Goal: Task Accomplishment & Management: Manage account settings

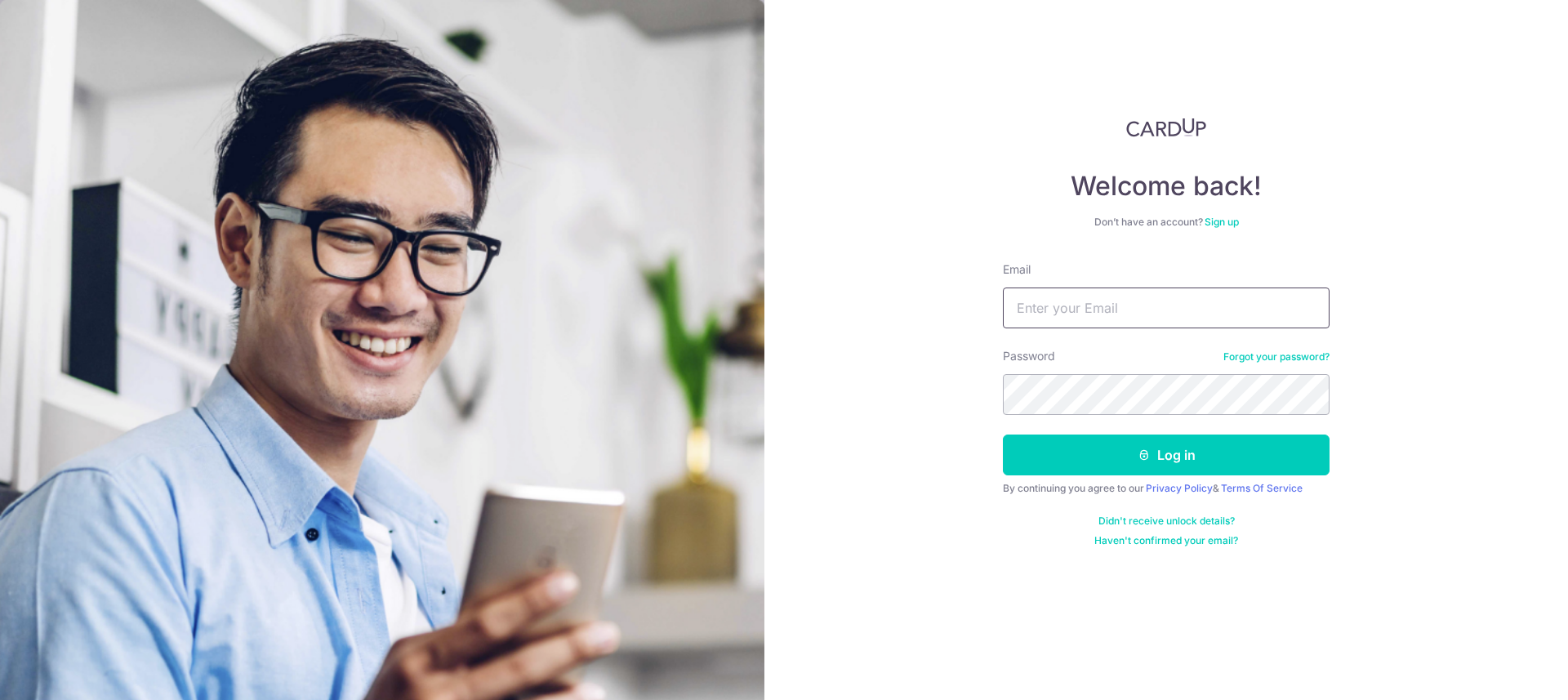
click at [1027, 308] on input "Email" at bounding box center [1166, 307] width 327 height 40
type input "[EMAIL_ADDRESS][DOMAIN_NAME]"
click at [1071, 448] on button "Log in" at bounding box center [1166, 454] width 327 height 40
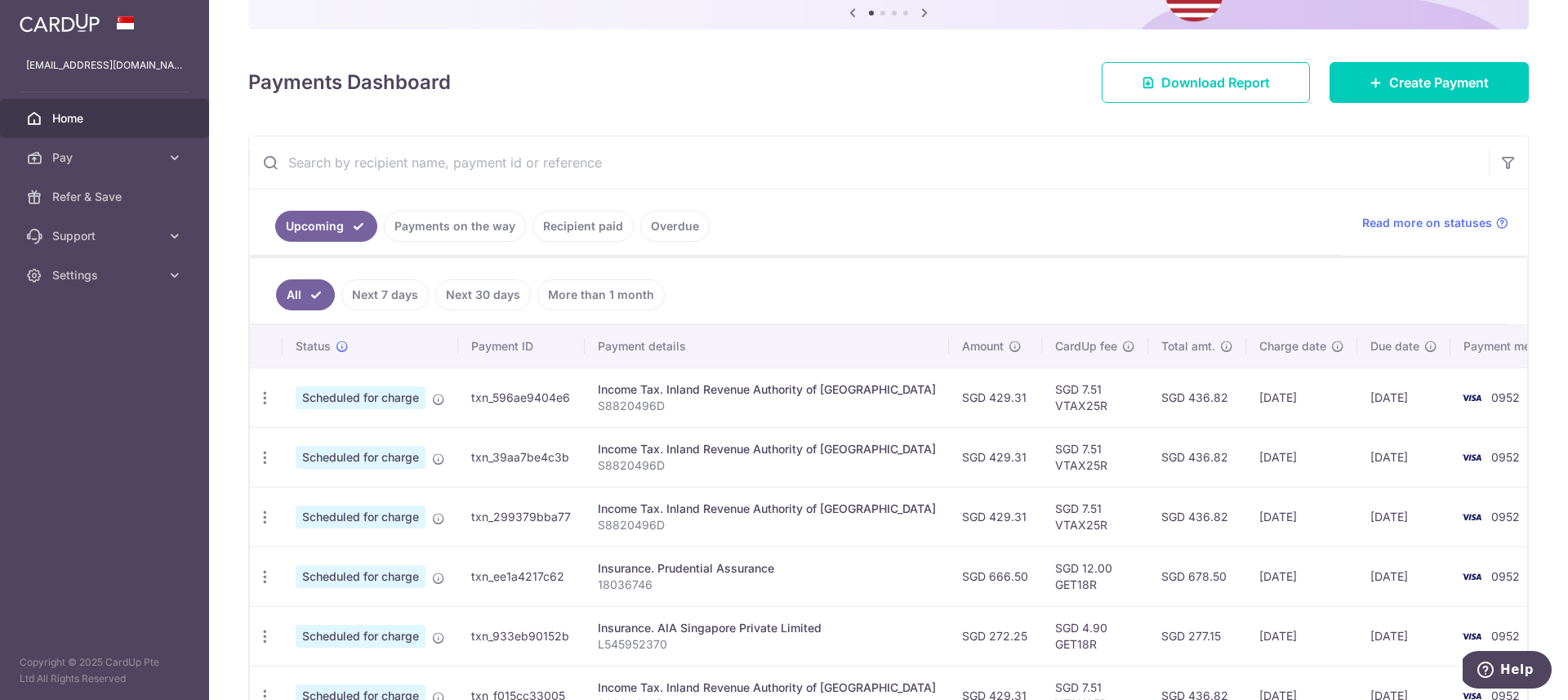
scroll to position [339, 0]
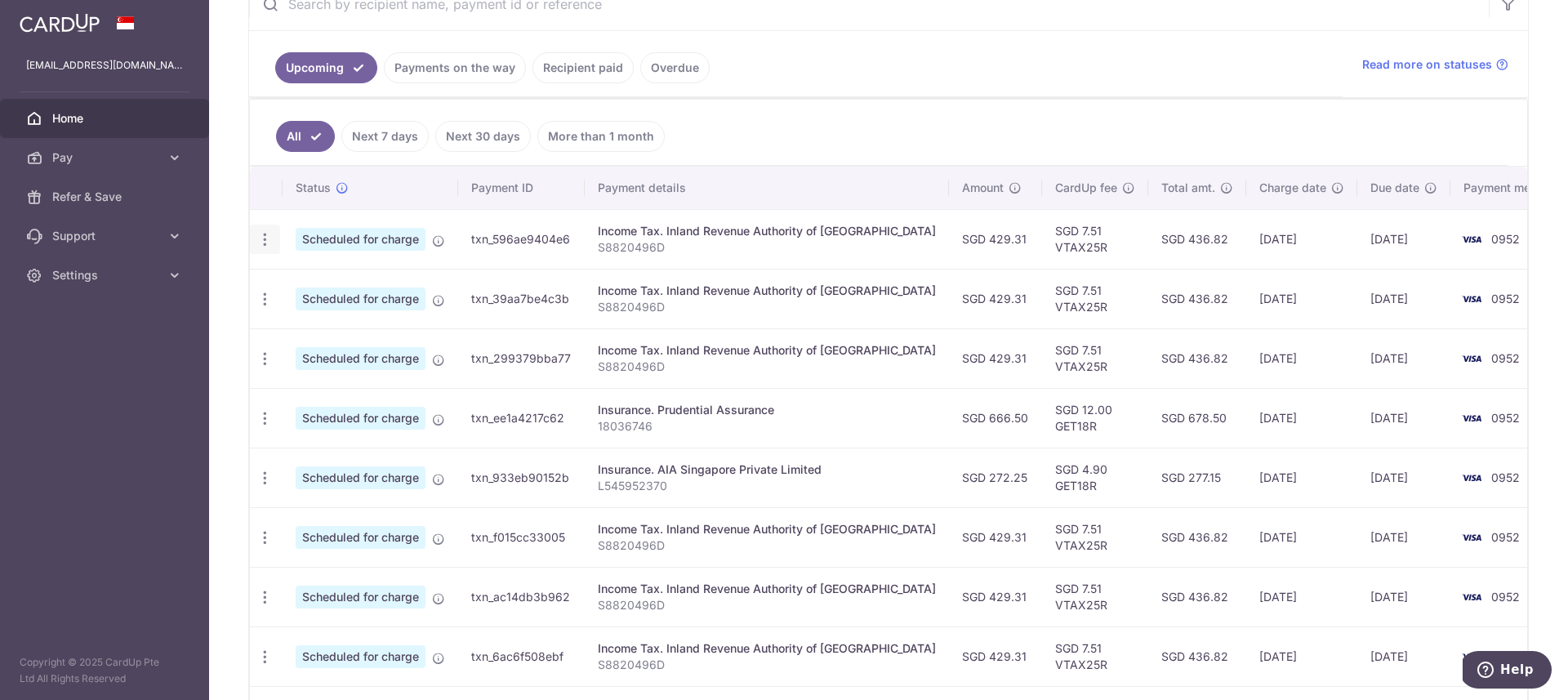
click at [259, 240] on icon "button" at bounding box center [265, 239] width 17 height 17
click at [351, 322] on span "Cancel payment" at bounding box center [352, 324] width 110 height 19
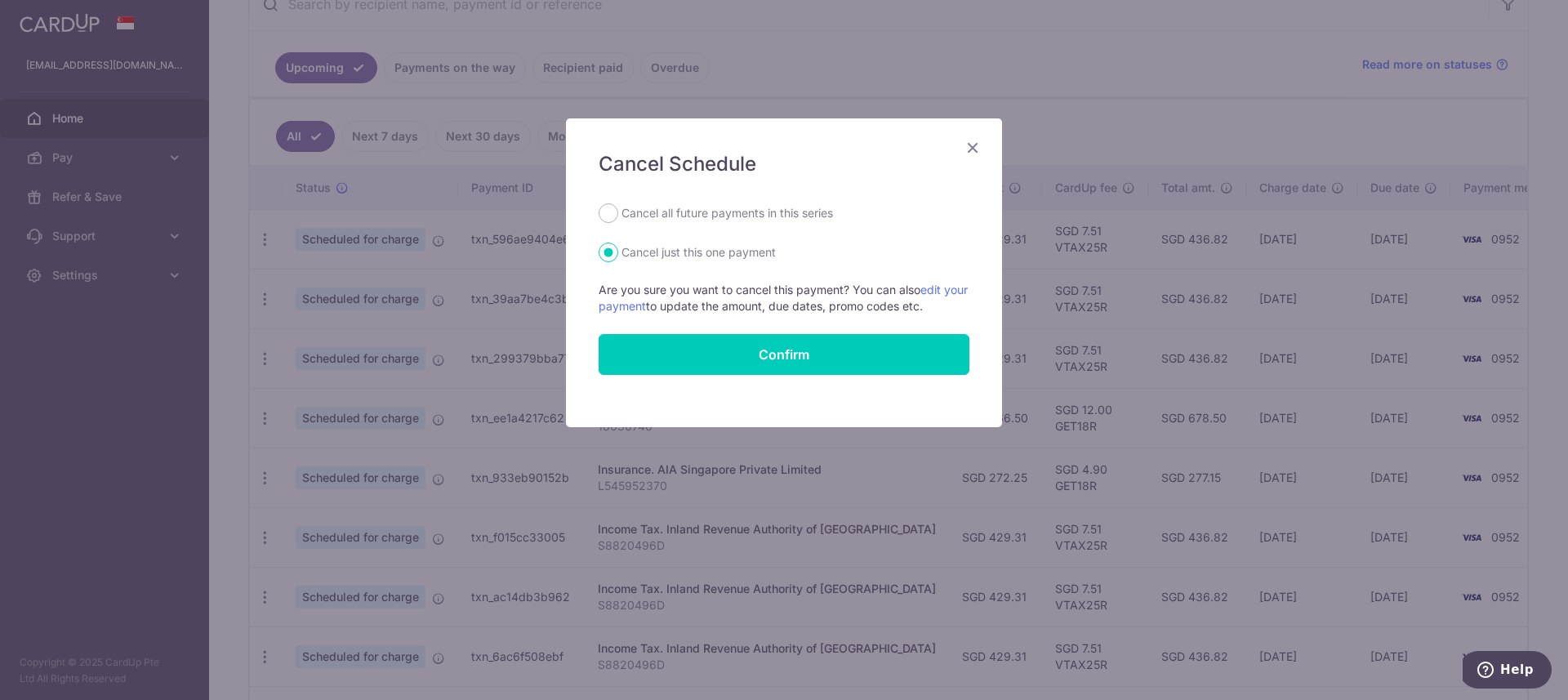
click at [809, 207] on label "Cancel all future payments in this series" at bounding box center [728, 212] width 212 height 19
click at [618, 207] on input "Cancel all future payments in this series" at bounding box center [608, 212] width 19 height 19
radio input "true"
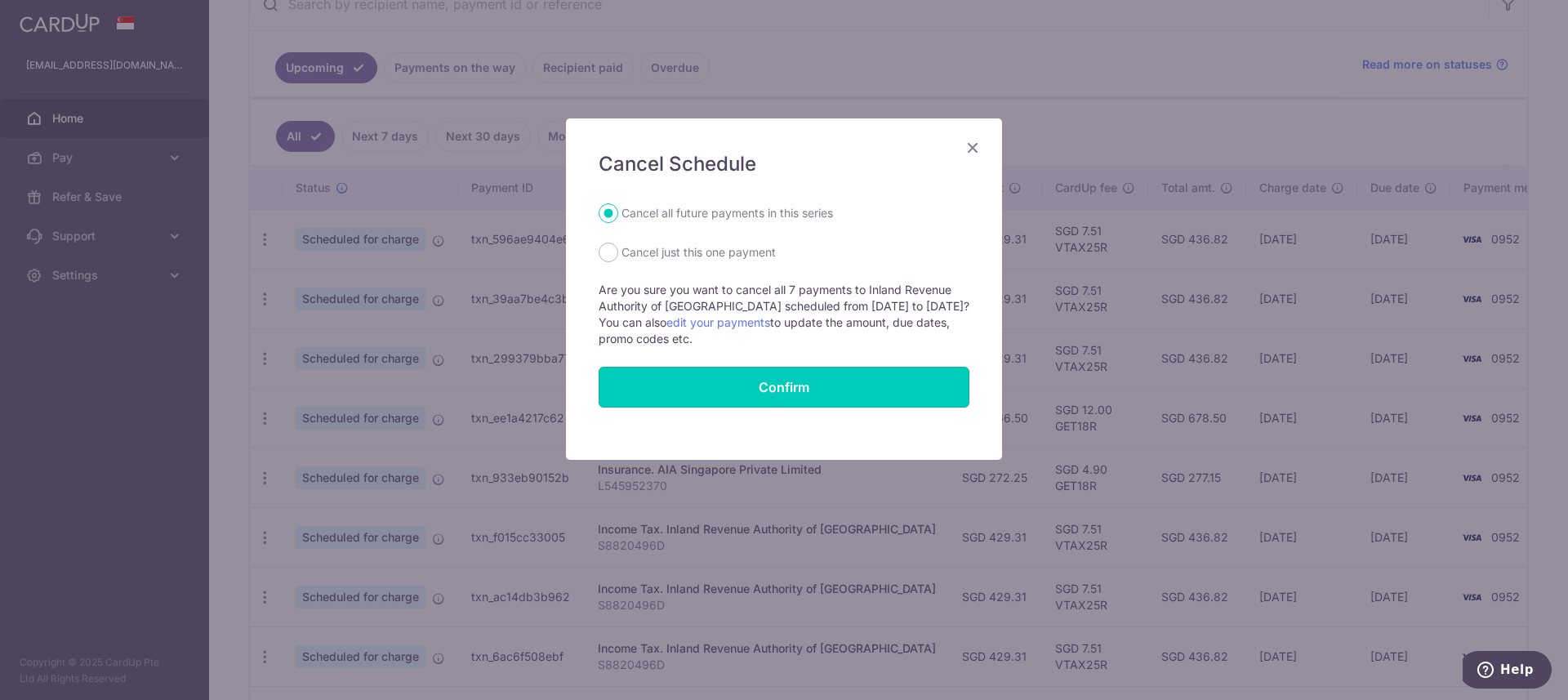
click at [832, 380] on button "Confirm" at bounding box center [784, 387] width 371 height 40
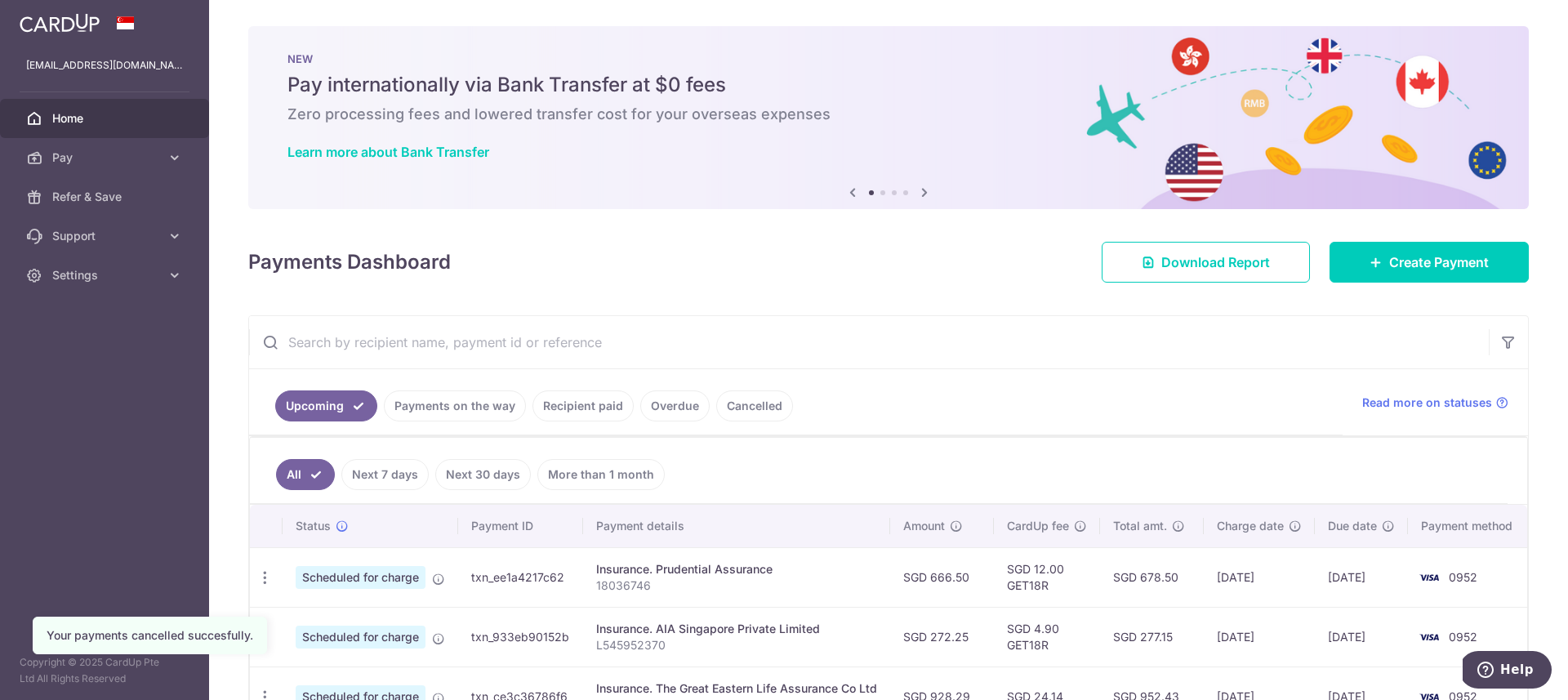
scroll to position [339, 0]
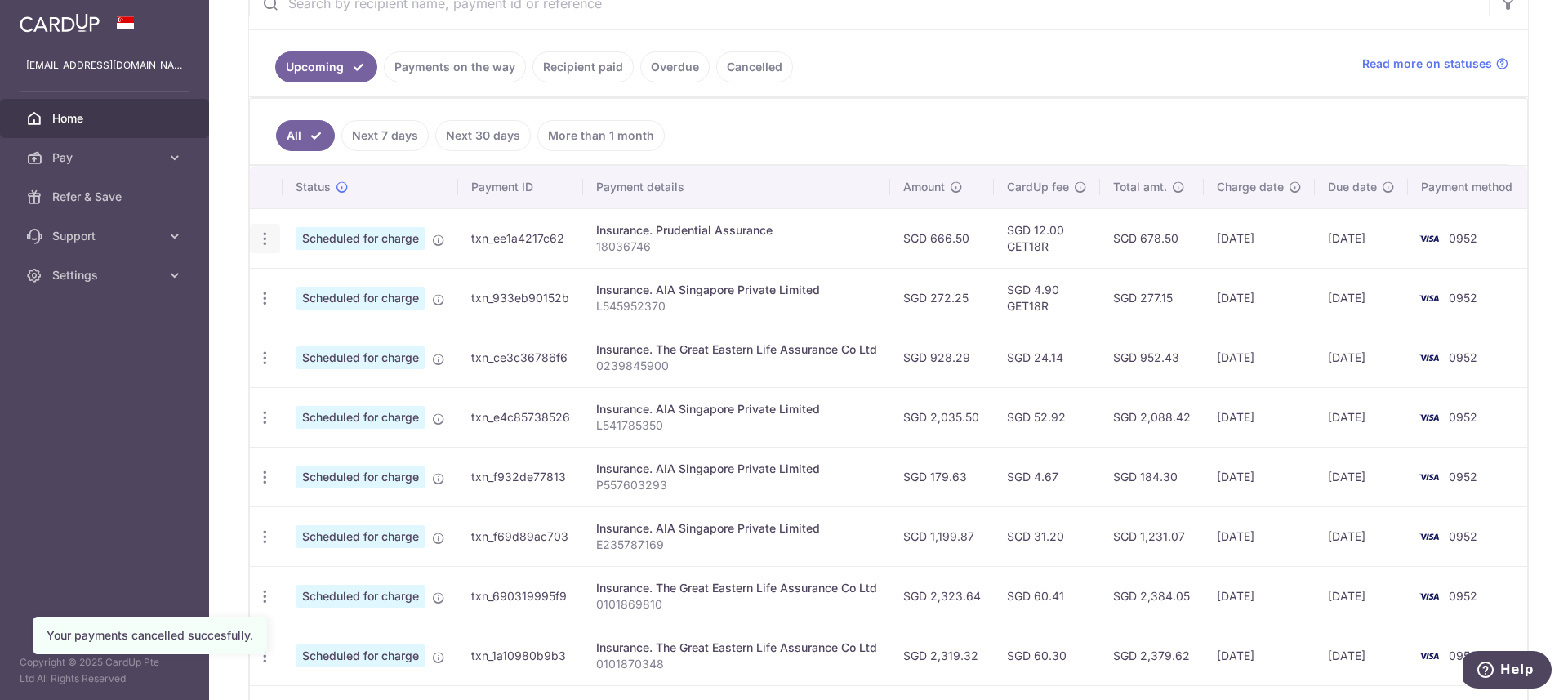
click at [263, 238] on icon "button" at bounding box center [265, 238] width 17 height 17
click at [331, 325] on span "Cancel payment" at bounding box center [352, 323] width 110 height 19
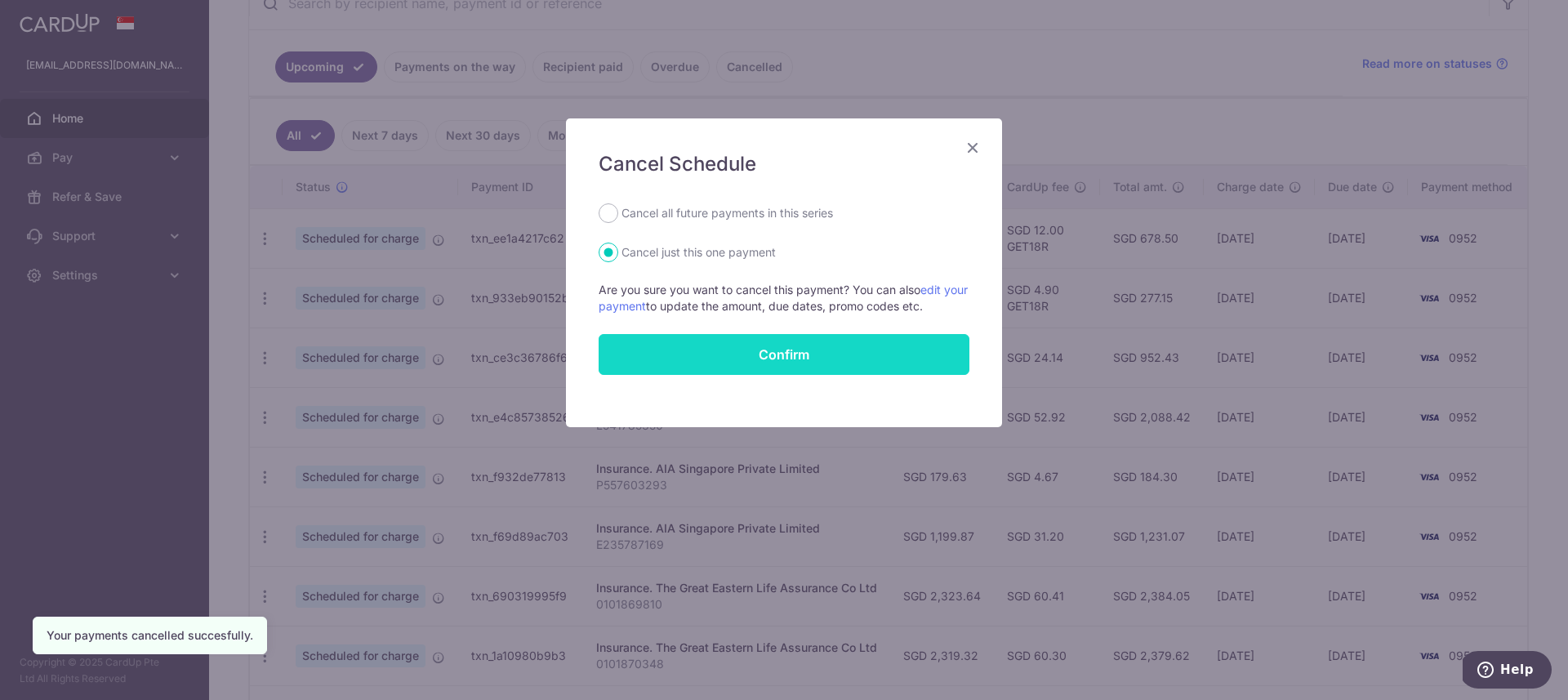
click at [866, 361] on button "Confirm" at bounding box center [784, 354] width 371 height 40
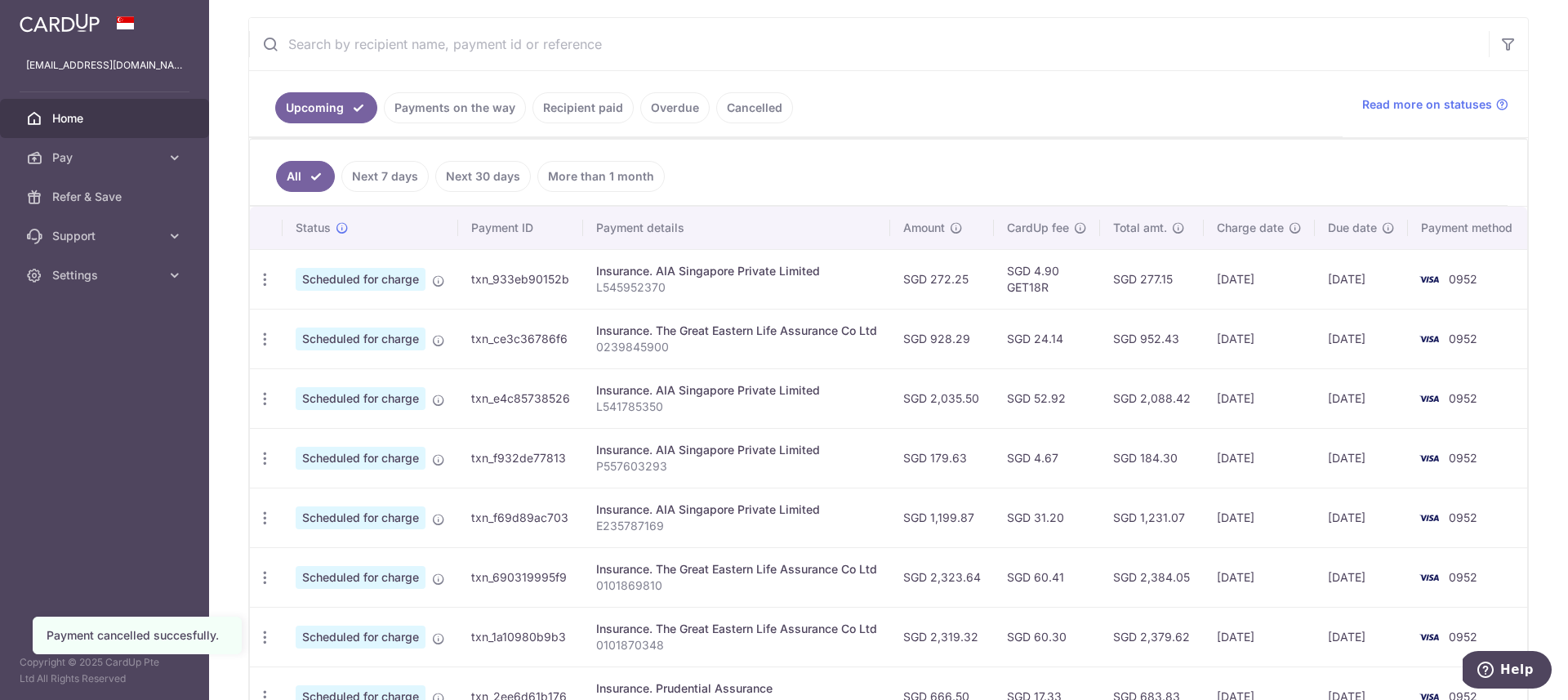
scroll to position [473, 0]
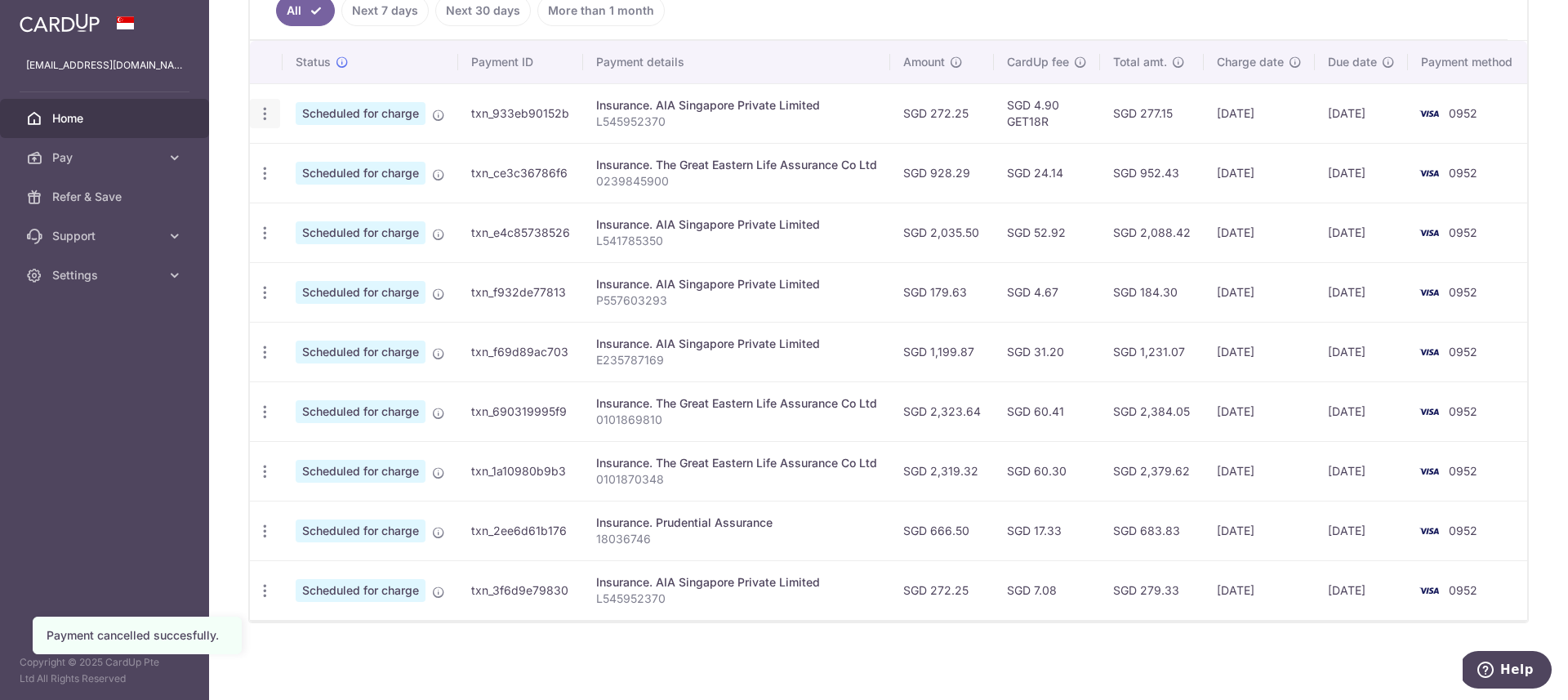
click at [265, 111] on icon "button" at bounding box center [265, 114] width 17 height 17
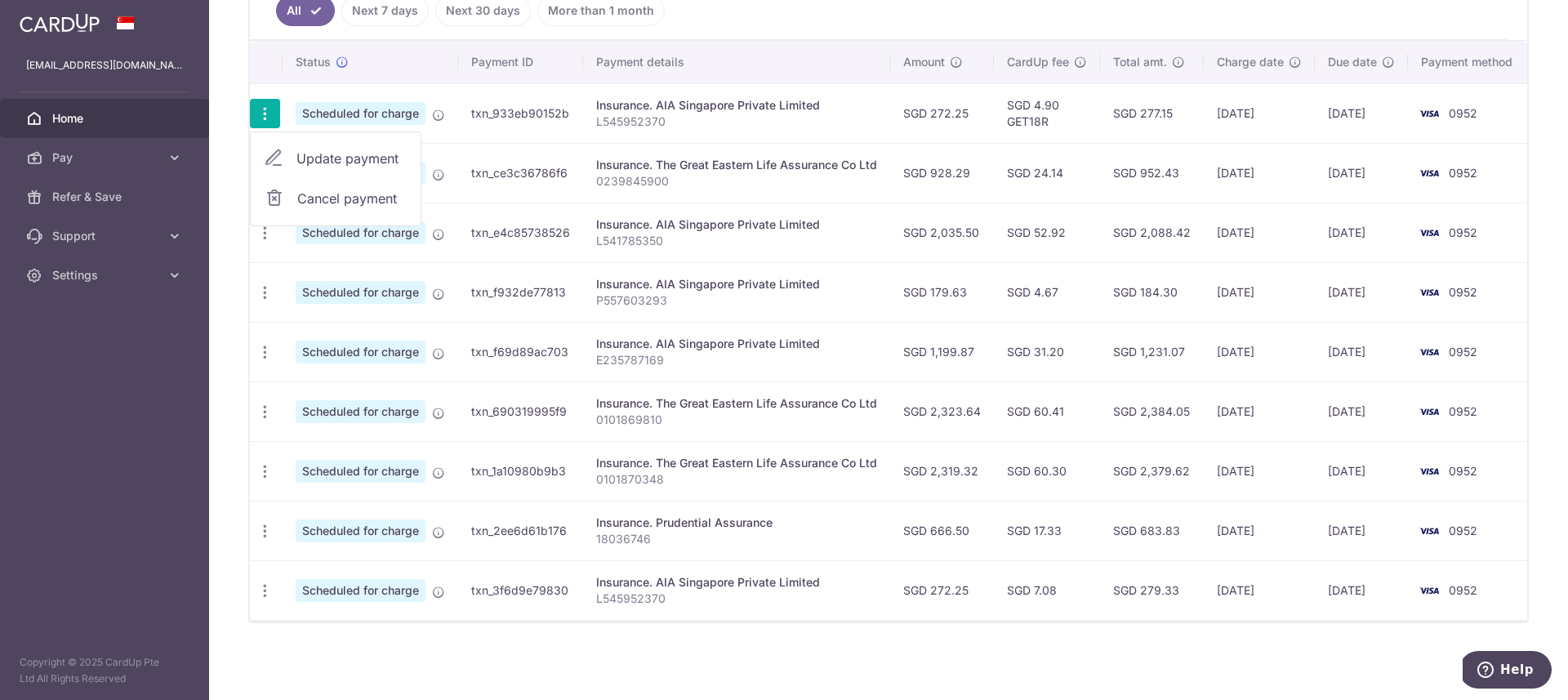
click at [370, 192] on span "Cancel payment" at bounding box center [352, 198] width 110 height 19
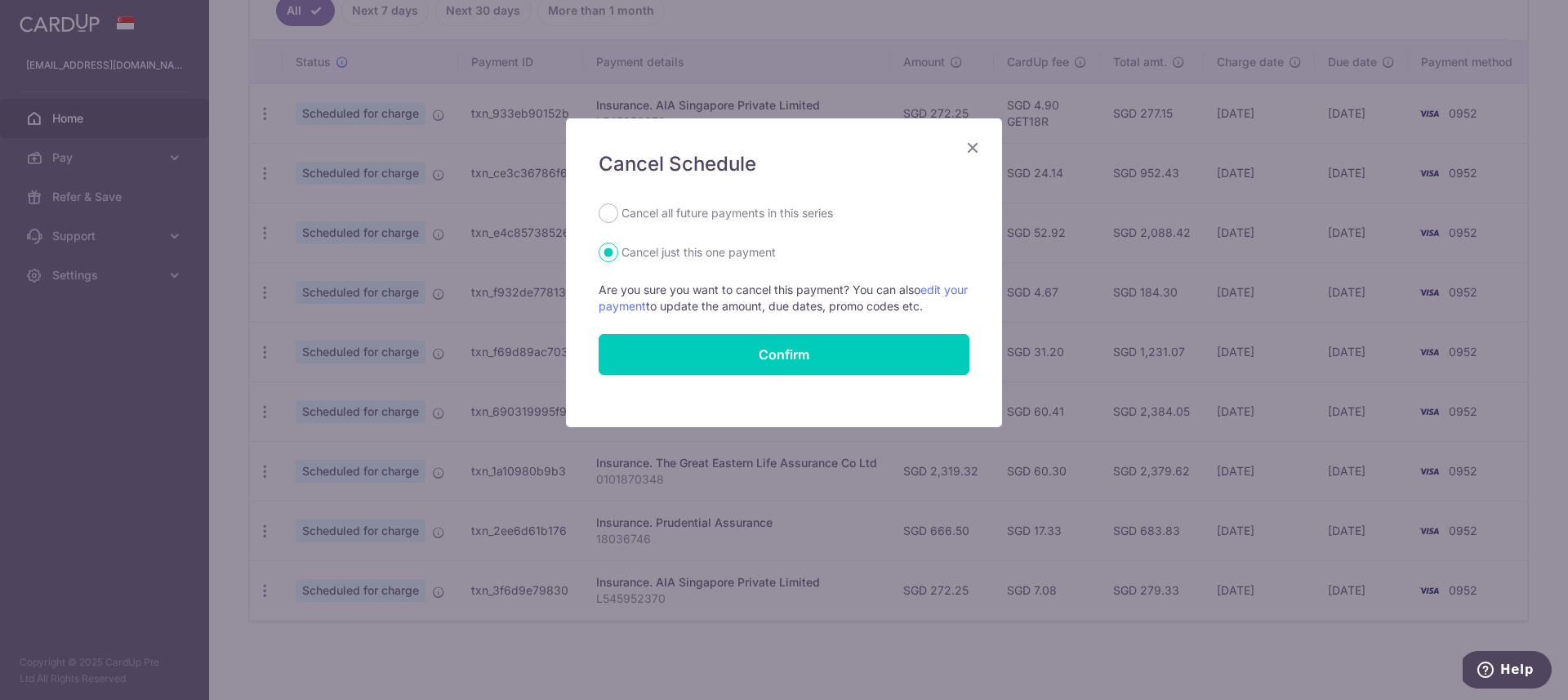
click at [685, 218] on label "Cancel all future payments in this series" at bounding box center [728, 212] width 212 height 19
click at [618, 218] on input "Cancel all future payments in this series" at bounding box center [608, 212] width 19 height 19
radio input "true"
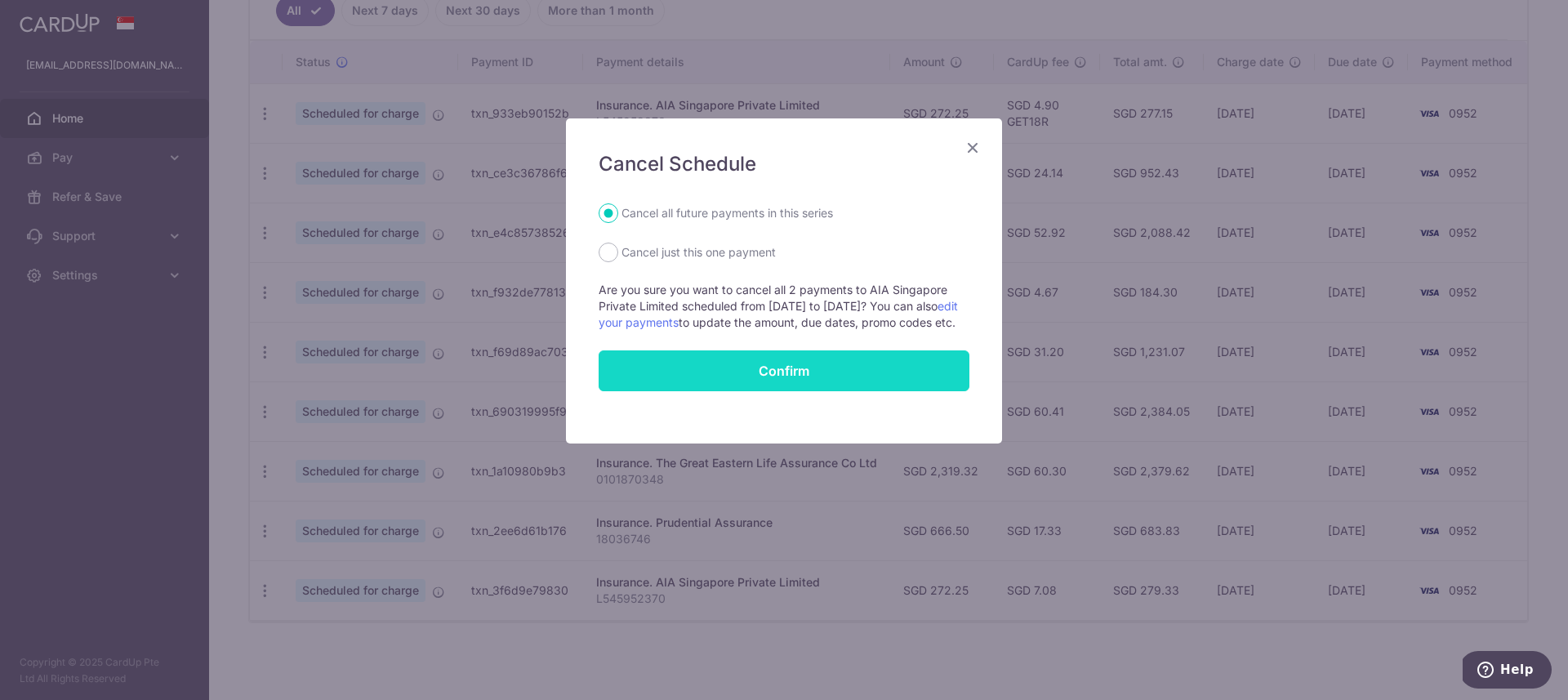
click at [767, 391] on button "Confirm" at bounding box center [784, 371] width 371 height 40
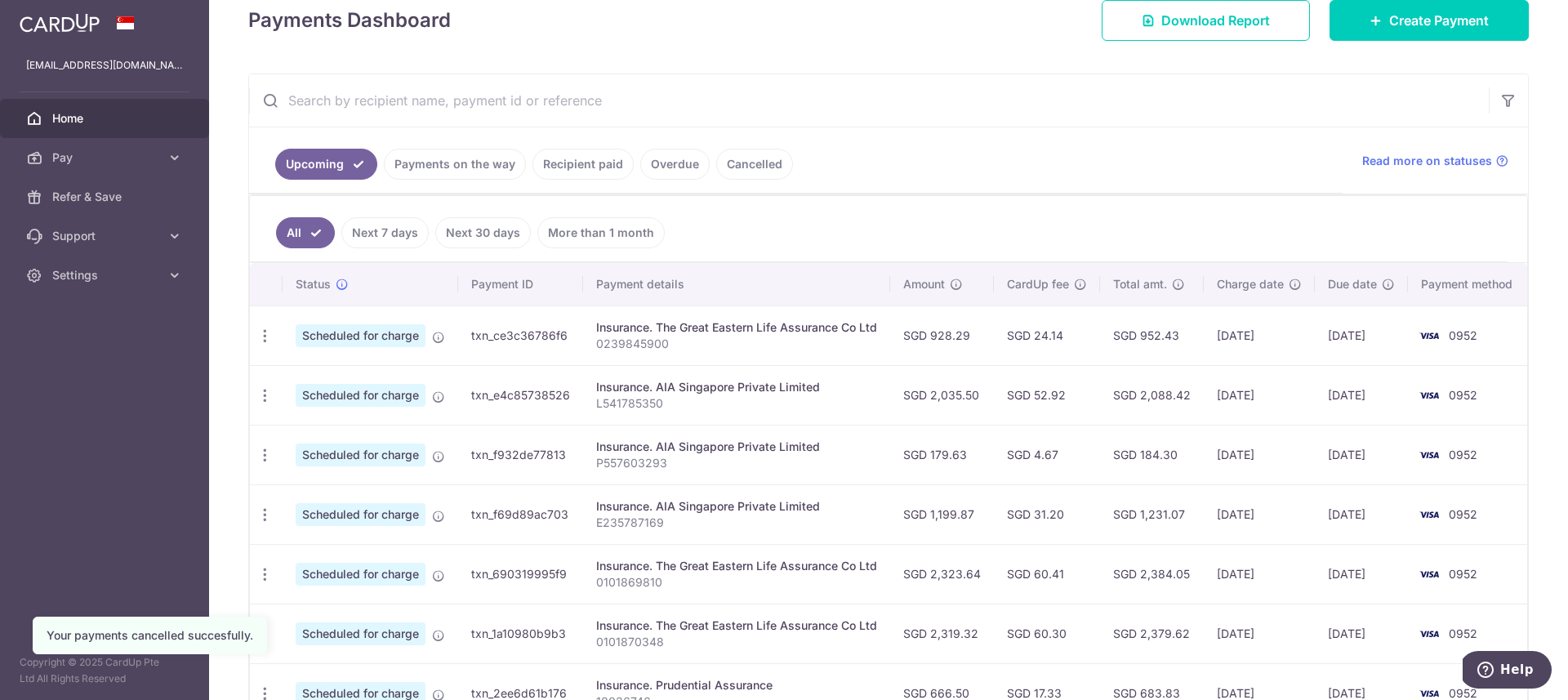
scroll to position [345, 0]
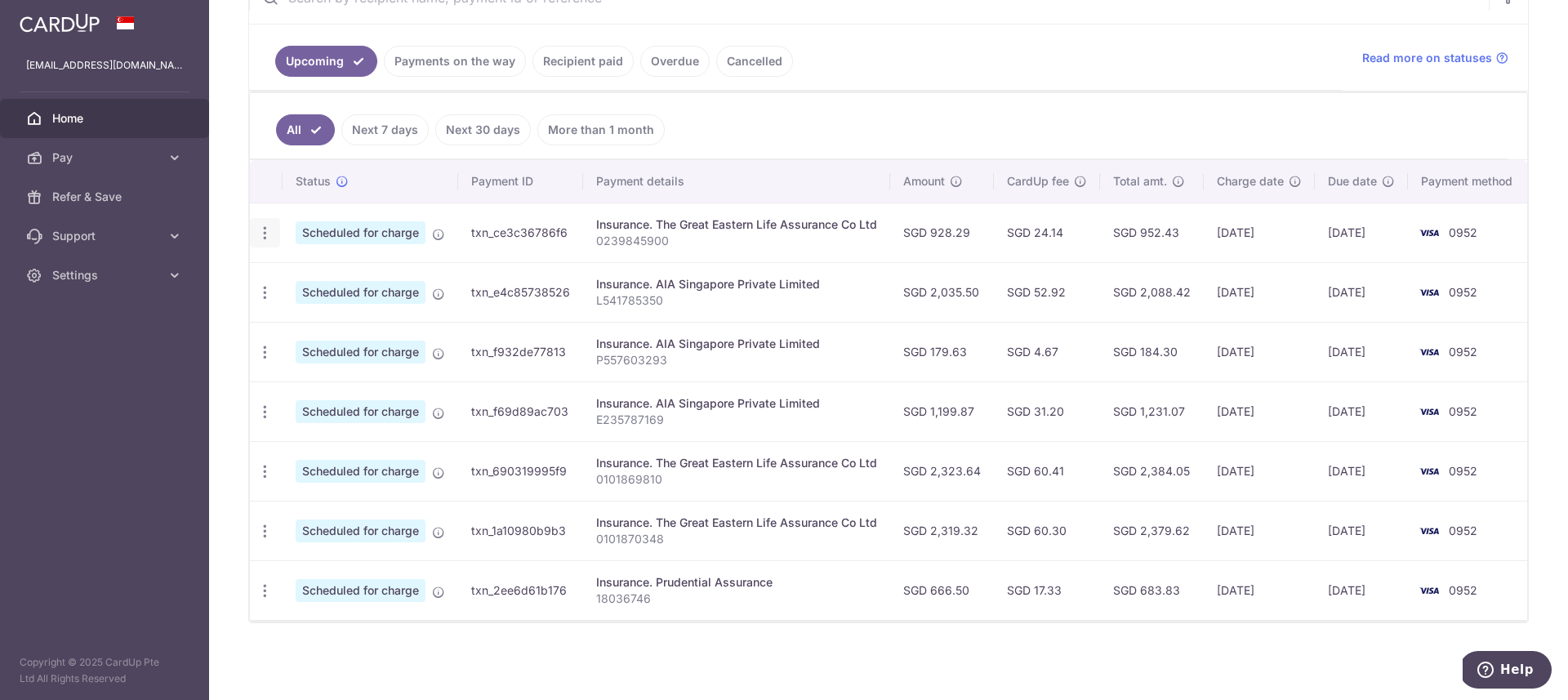
click at [272, 231] on icon "button" at bounding box center [265, 233] width 17 height 17
click at [382, 308] on span "Cancel payment" at bounding box center [352, 317] width 110 height 19
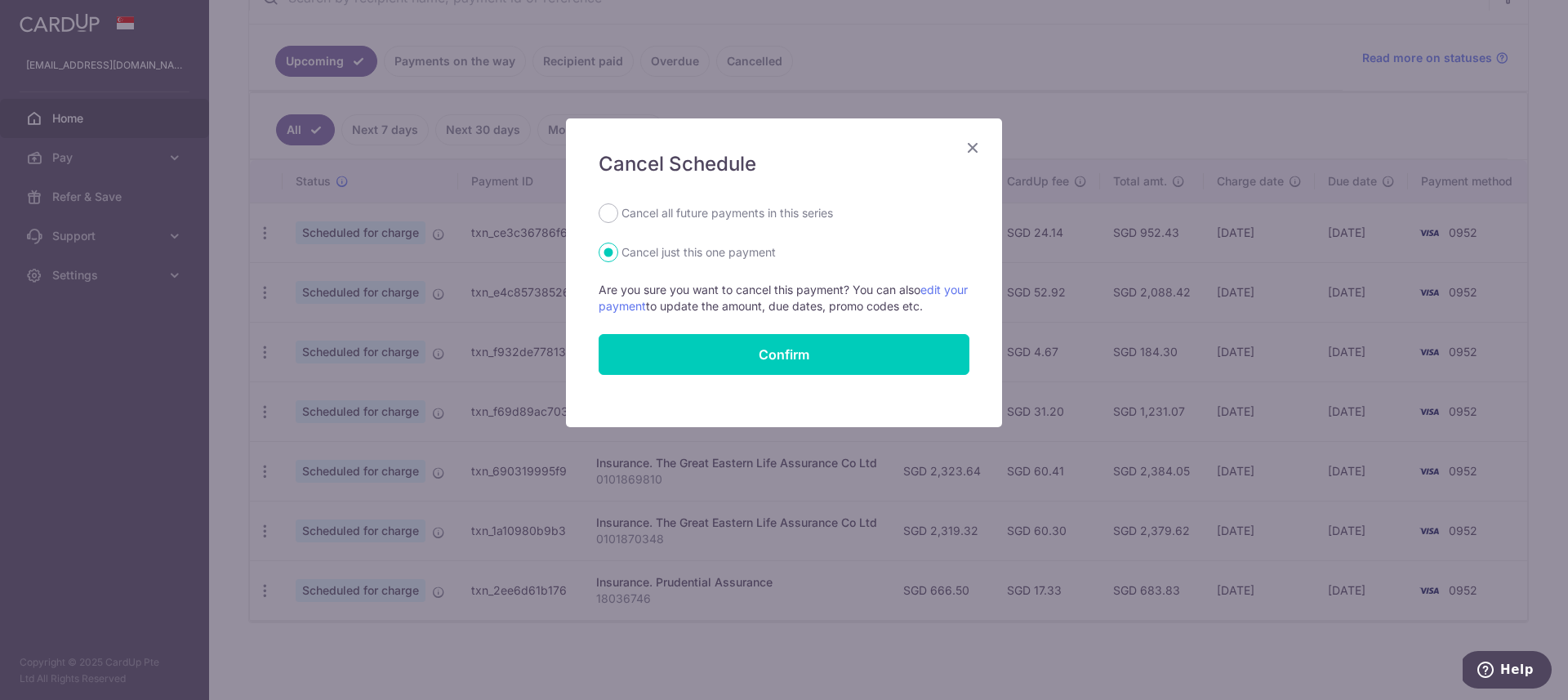
click at [683, 222] on label "Cancel all future payments in this series" at bounding box center [728, 212] width 212 height 19
click at [618, 222] on input "Cancel all future payments in this series" at bounding box center [608, 212] width 19 height 19
radio input "true"
click at [730, 361] on button "Confirm" at bounding box center [784, 354] width 371 height 40
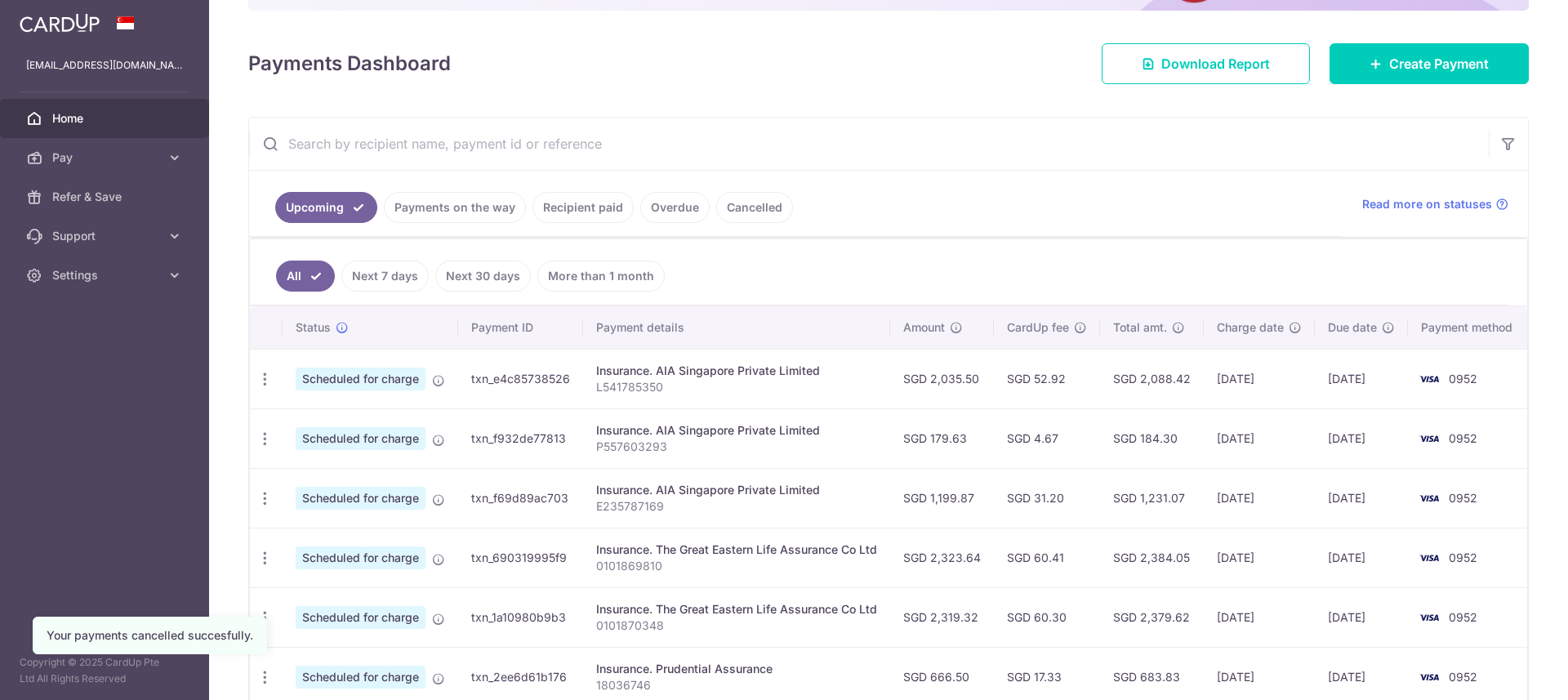
scroll to position [285, 0]
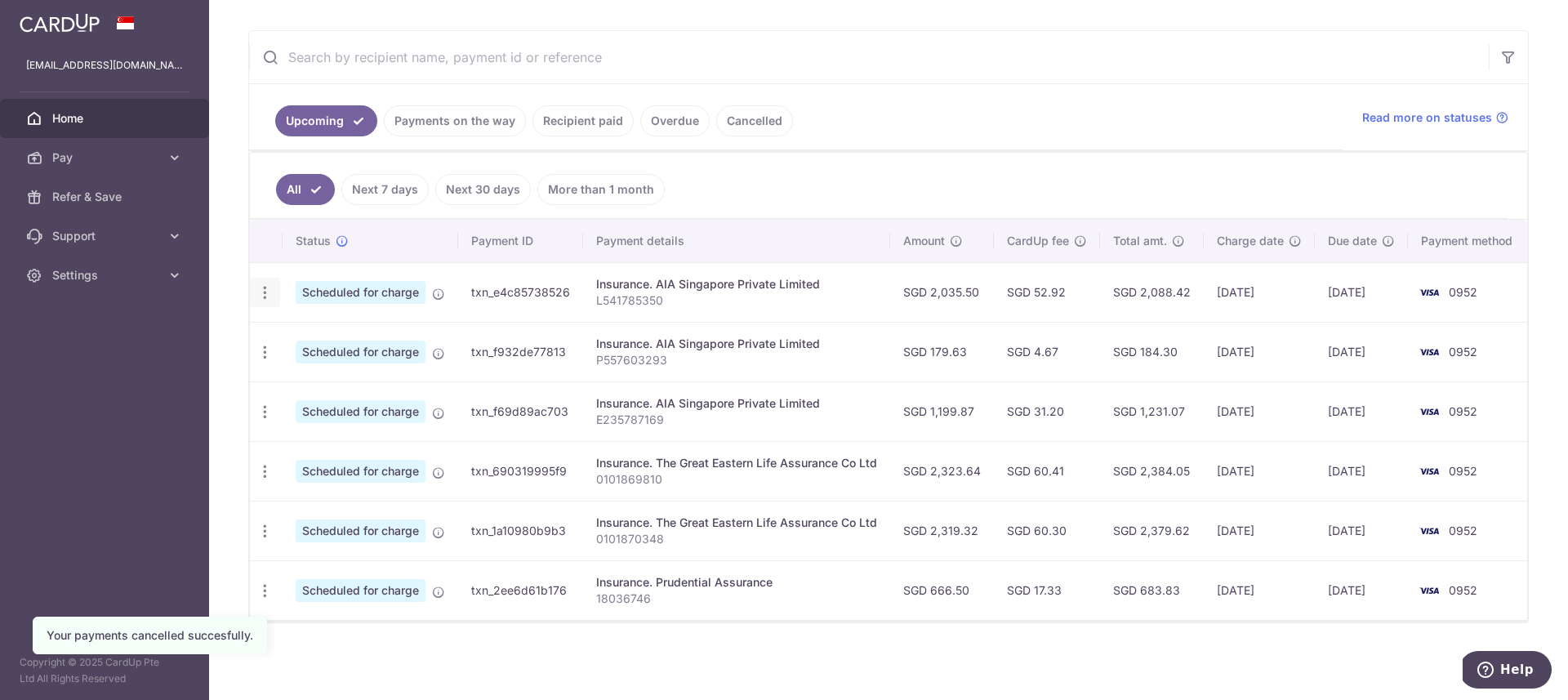
click at [266, 295] on icon "button" at bounding box center [265, 293] width 17 height 17
click at [341, 375] on span "Cancel payment" at bounding box center [352, 376] width 110 height 19
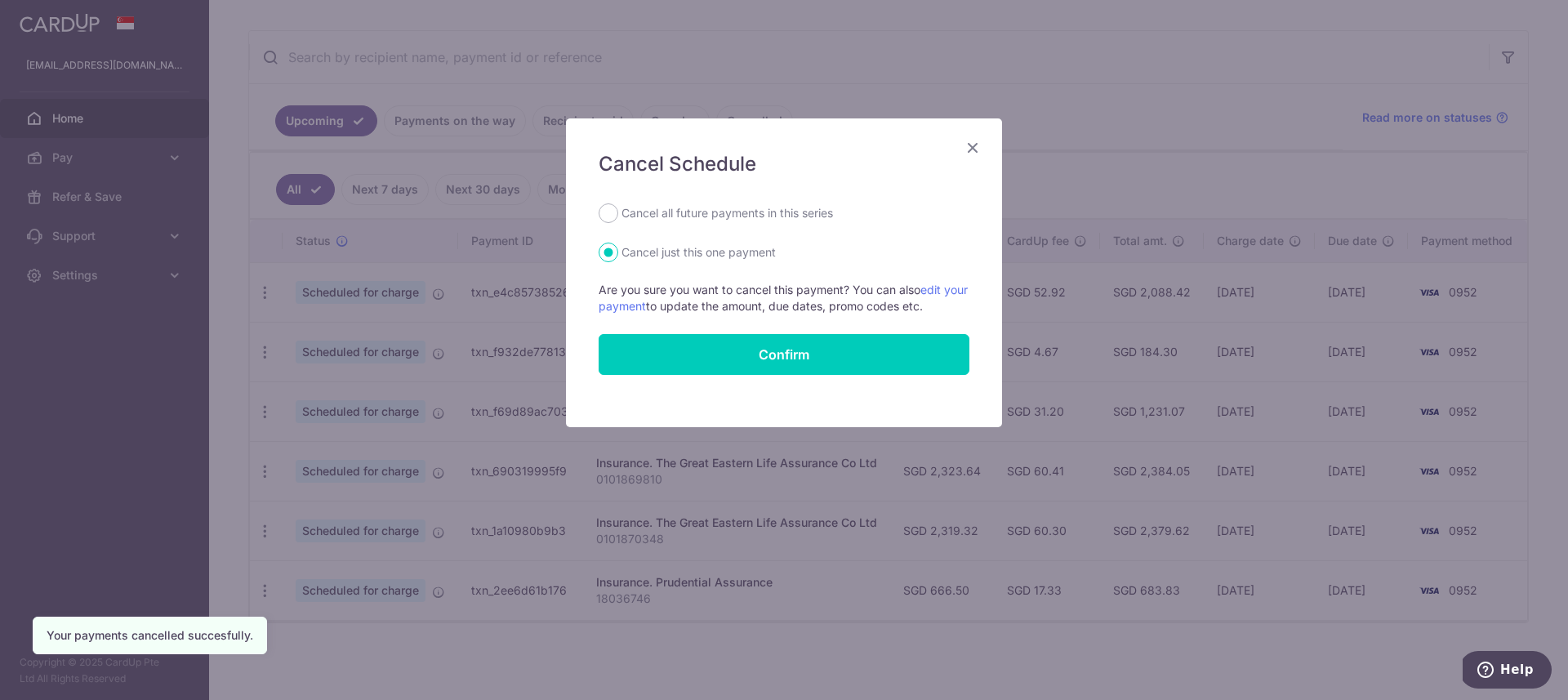
click at [717, 213] on label "Cancel all future payments in this series" at bounding box center [728, 212] width 212 height 19
click at [618, 213] on input "Cancel all future payments in this series" at bounding box center [608, 212] width 19 height 19
radio input "true"
click at [744, 361] on button "Confirm" at bounding box center [784, 354] width 371 height 40
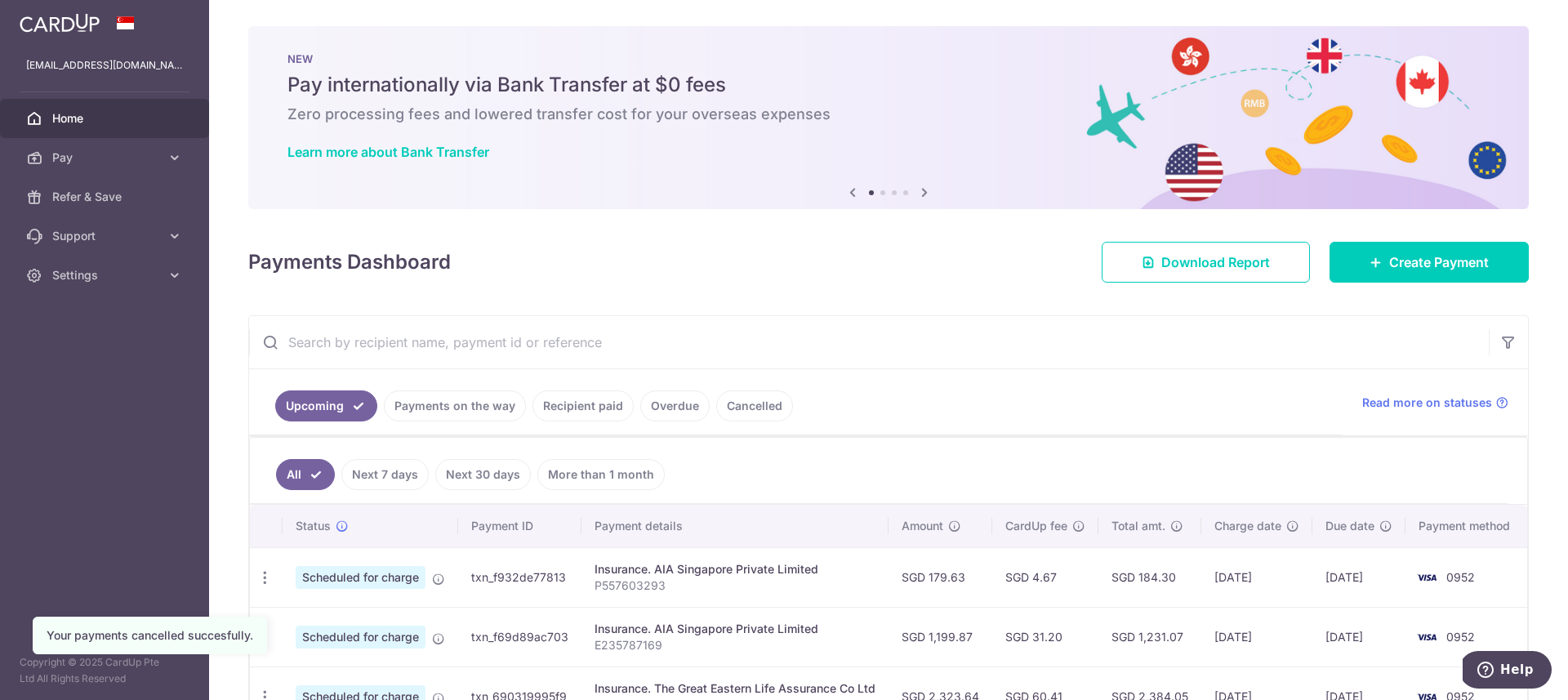
scroll to position [235, 0]
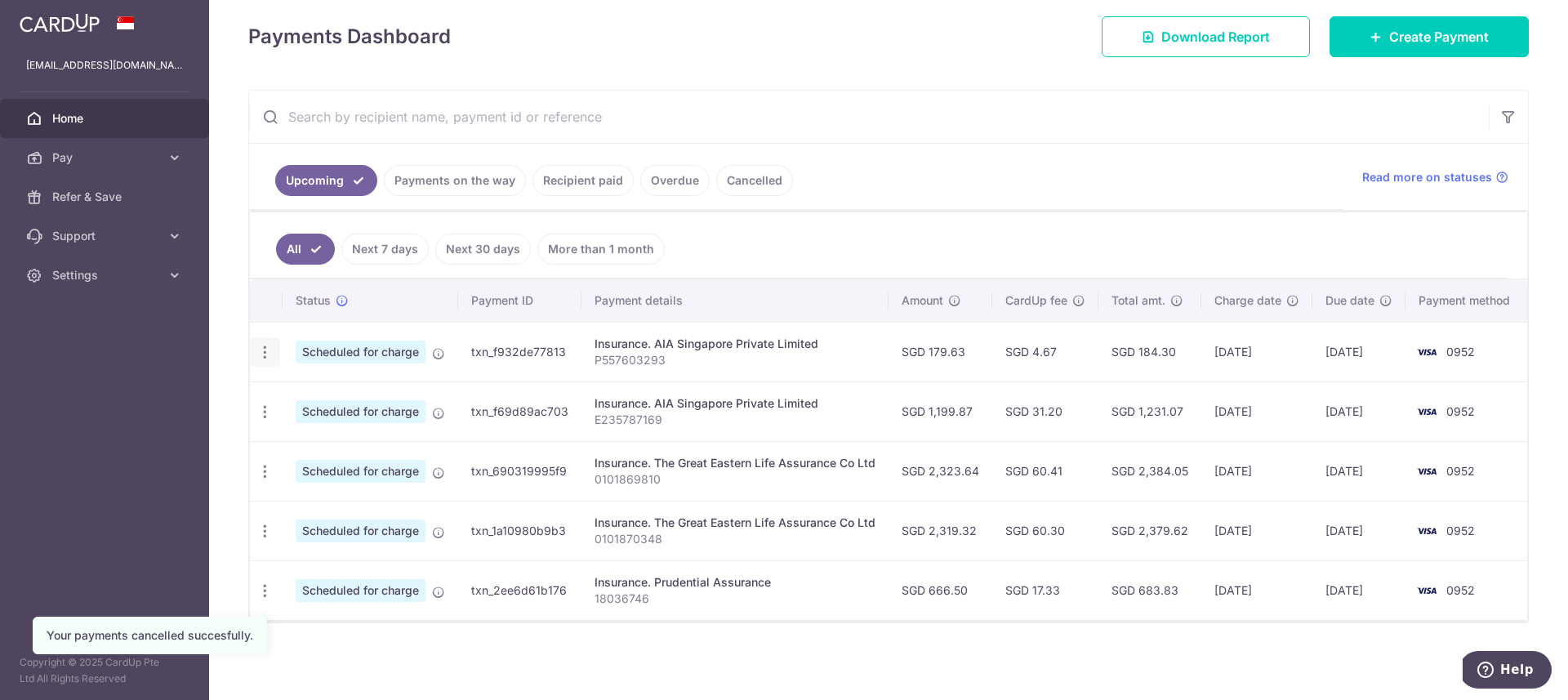
click at [271, 344] on icon "button" at bounding box center [265, 352] width 17 height 17
click at [350, 442] on link "Cancel payment" at bounding box center [336, 437] width 170 height 40
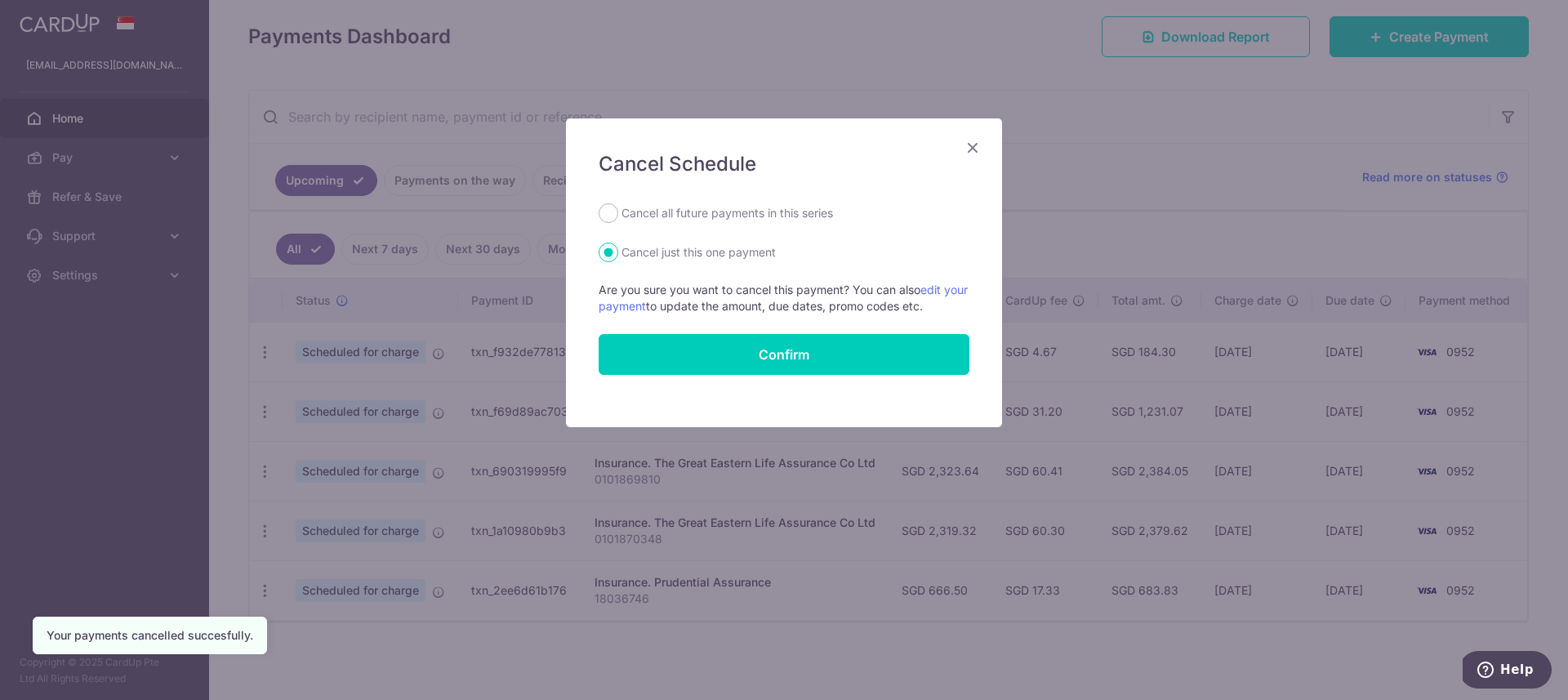
click at [769, 211] on label "Cancel all future payments in this series" at bounding box center [728, 212] width 212 height 19
click at [618, 211] on input "Cancel all future payments in this series" at bounding box center [608, 212] width 19 height 19
radio input "true"
click at [781, 354] on button "Confirm" at bounding box center [784, 354] width 371 height 40
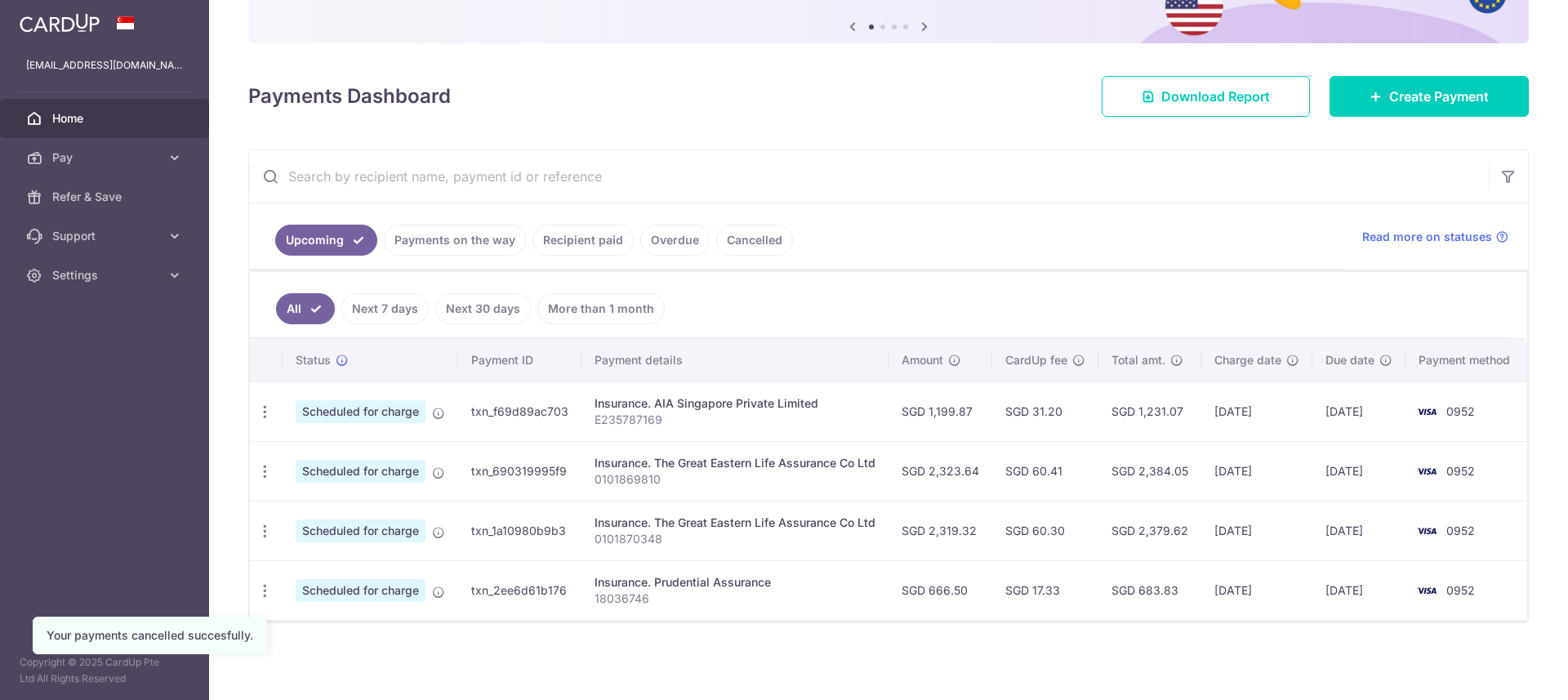
scroll to position [175, 0]
click at [258, 404] on icon "button" at bounding box center [265, 412] width 17 height 17
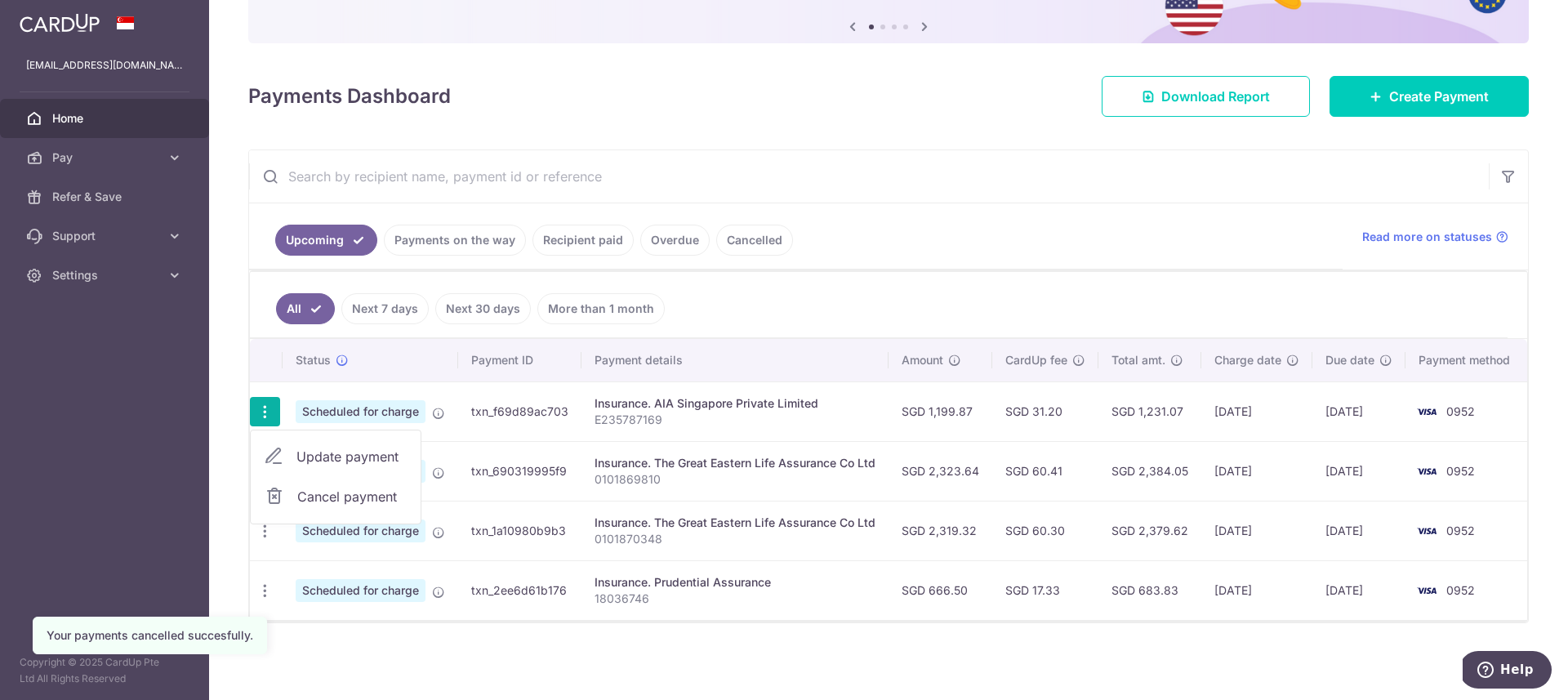
click at [353, 494] on span "Cancel payment" at bounding box center [352, 496] width 110 height 19
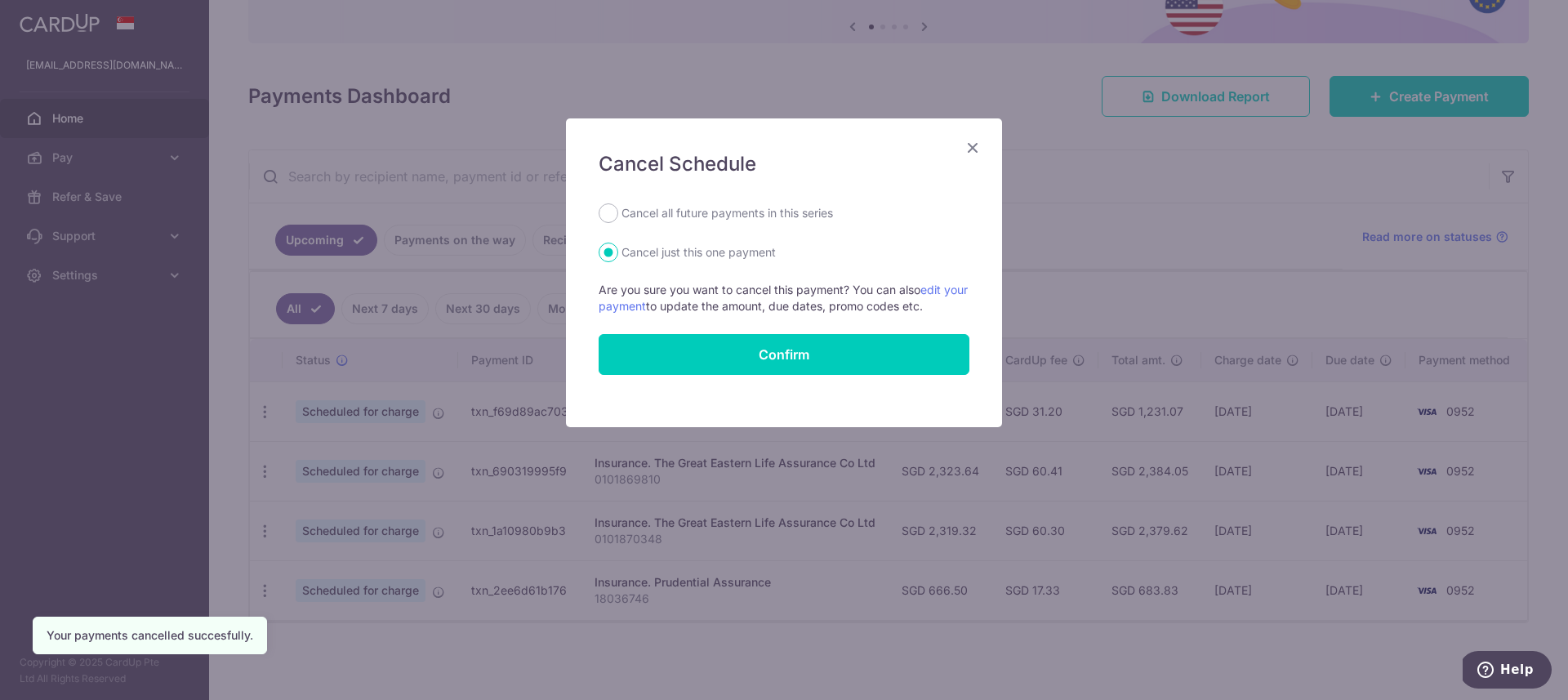
click at [680, 224] on form "Cancel all future payments in this series Cancel just this one payment Are you …" at bounding box center [784, 289] width 371 height 171
click at [698, 210] on label "Cancel all future payments in this series" at bounding box center [728, 212] width 212 height 19
click at [618, 210] on input "Cancel all future payments in this series" at bounding box center [608, 212] width 19 height 19
radio input "true"
click at [740, 361] on button "Confirm" at bounding box center [784, 354] width 371 height 40
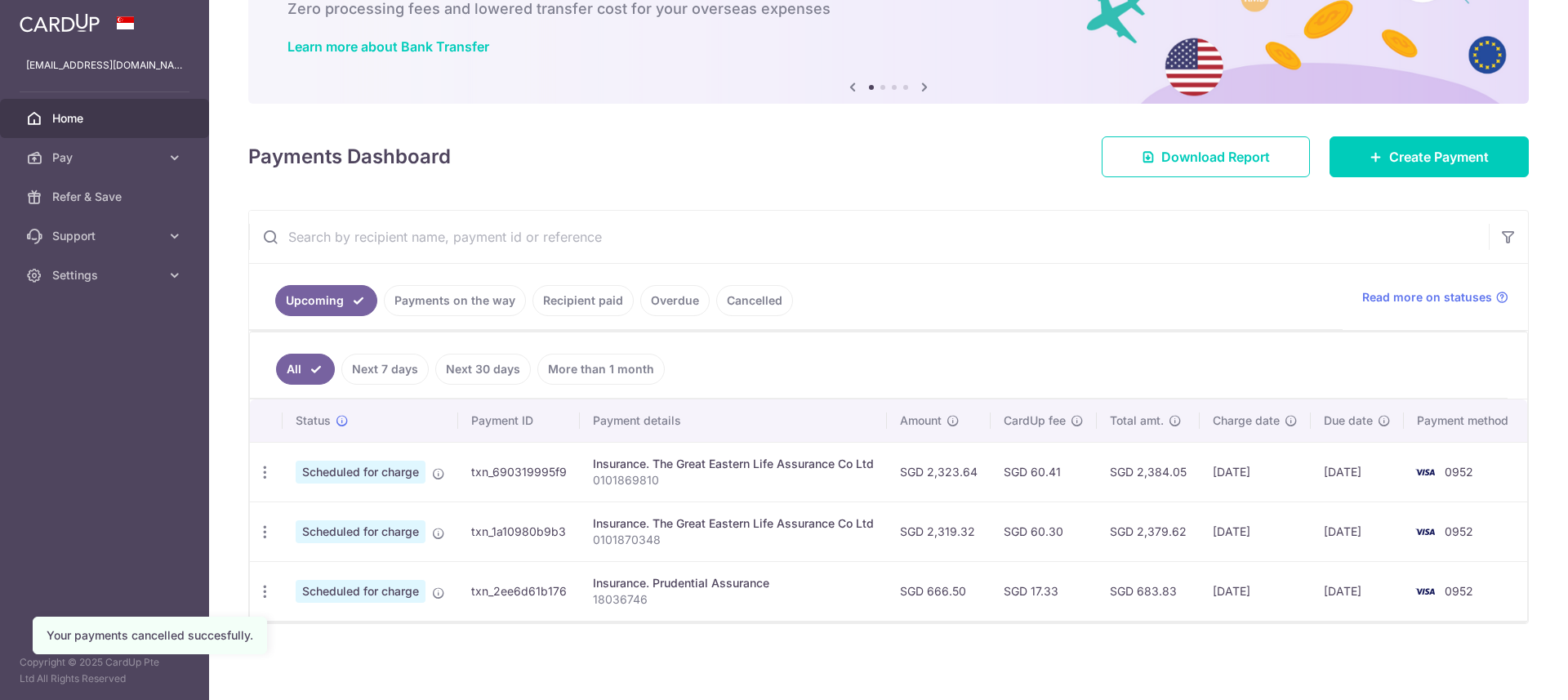
scroll to position [115, 0]
click at [266, 469] on icon "button" at bounding box center [265, 471] width 17 height 17
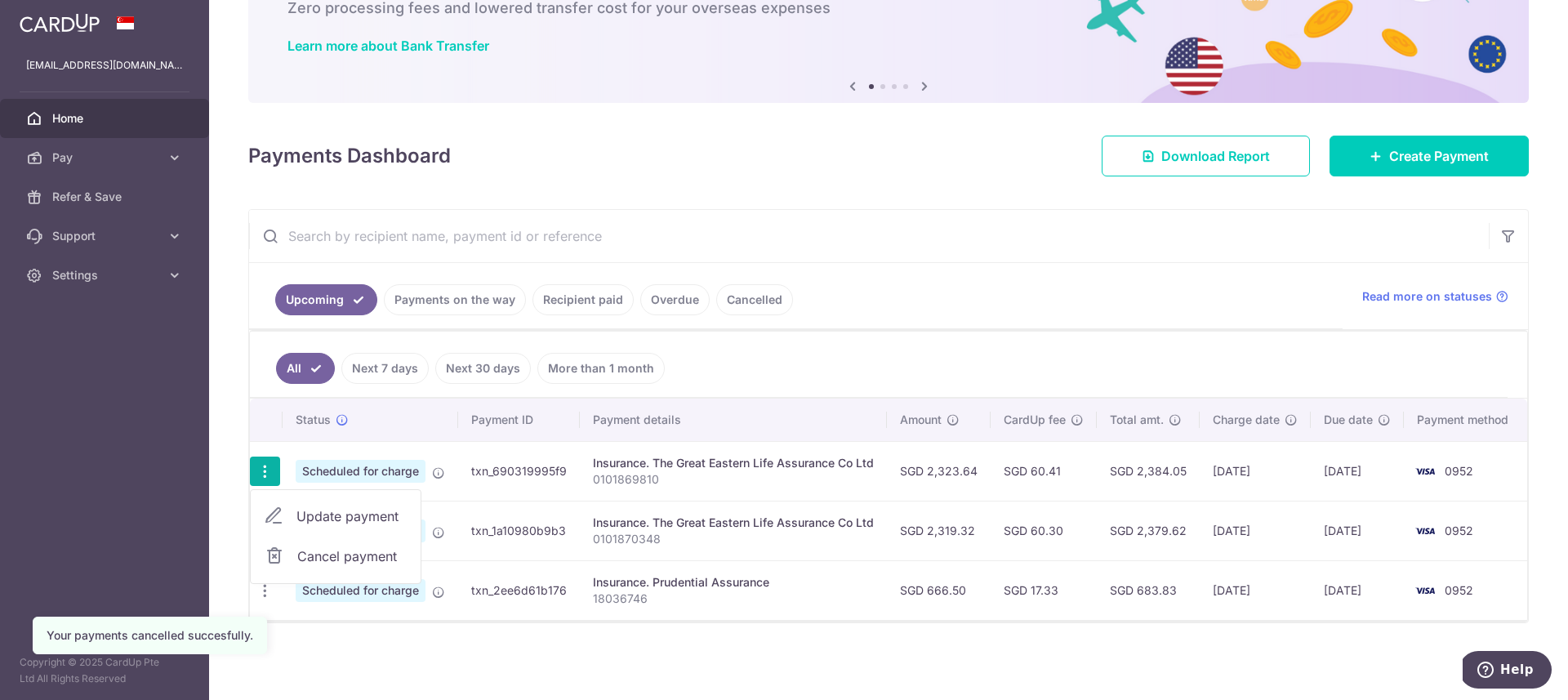
click at [354, 552] on span "Cancel payment" at bounding box center [352, 556] width 110 height 19
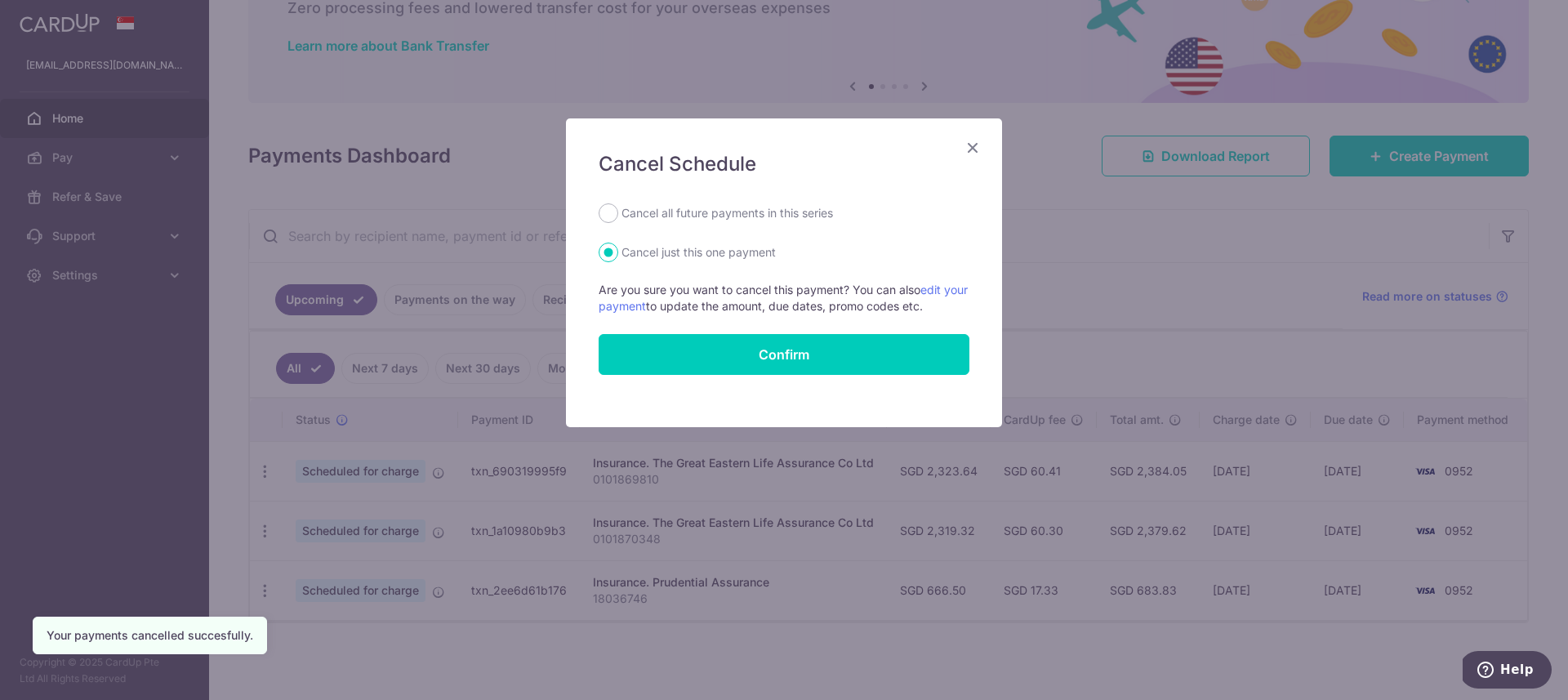
click at [725, 226] on form "Cancel all future payments in this series Cancel just this one payment Are you …" at bounding box center [784, 289] width 371 height 171
click at [729, 210] on label "Cancel all future payments in this series" at bounding box center [728, 212] width 212 height 19
click at [618, 210] on input "Cancel all future payments in this series" at bounding box center [608, 212] width 19 height 19
radio input "true"
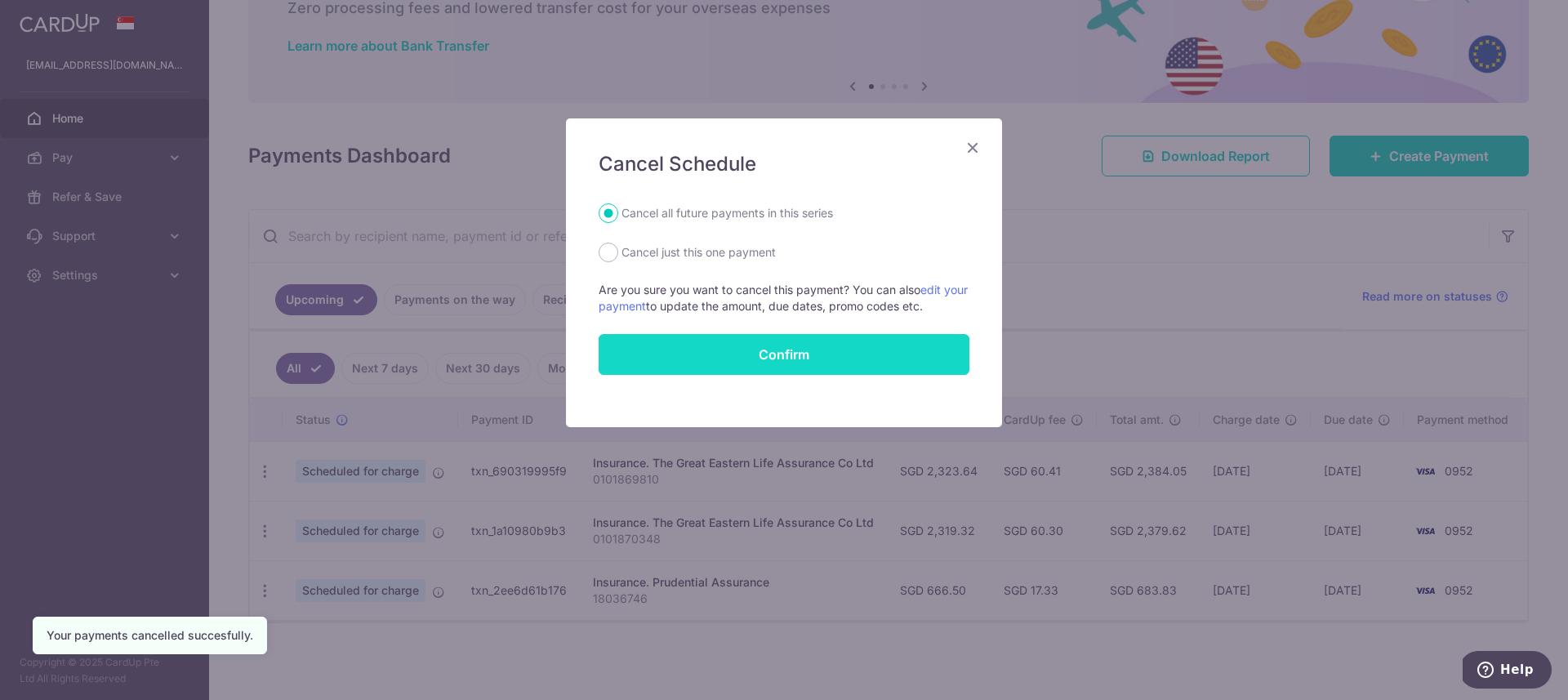
click at [770, 370] on button "Confirm" at bounding box center [784, 354] width 371 height 40
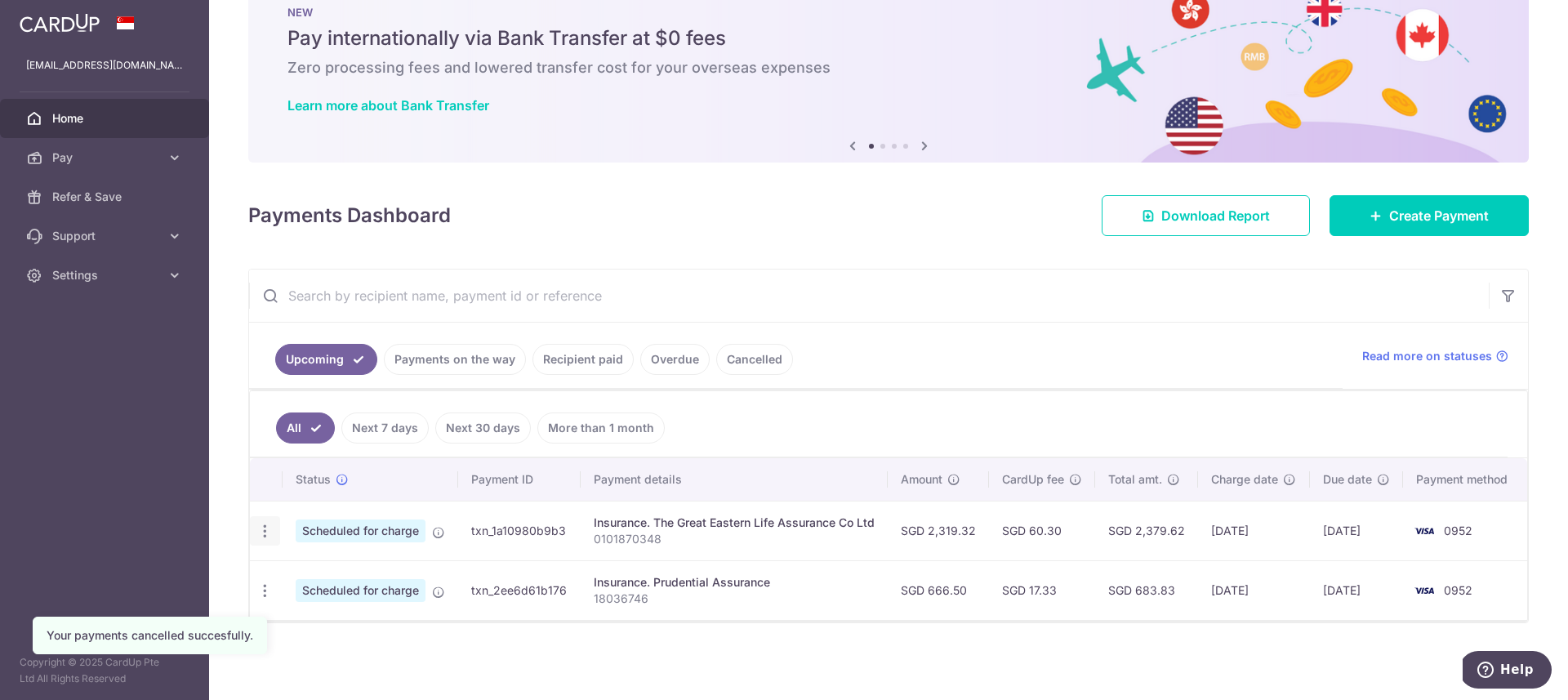
click at [271, 534] on icon "button" at bounding box center [265, 531] width 17 height 17
click at [344, 613] on span "Cancel payment" at bounding box center [352, 615] width 110 height 19
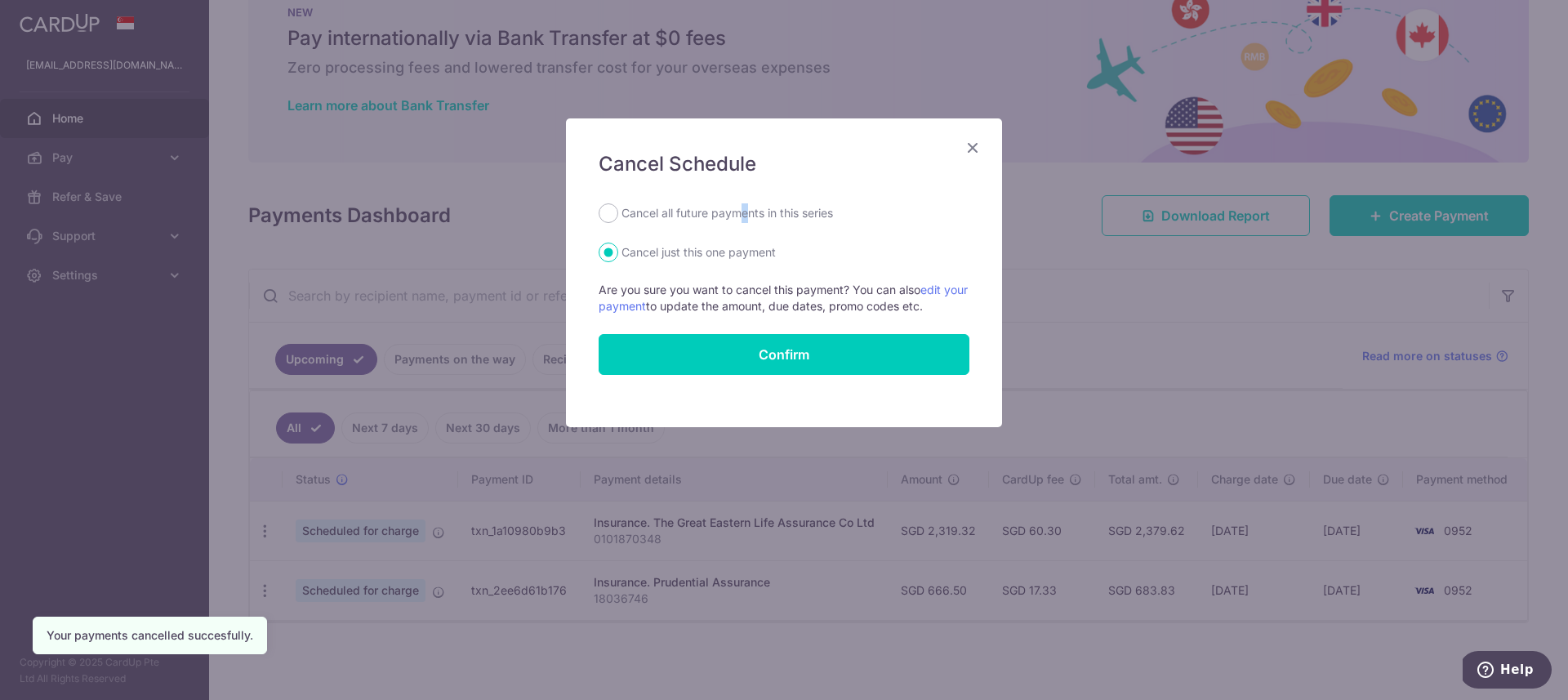
click at [745, 212] on label "Cancel all future payments in this series" at bounding box center [728, 212] width 212 height 19
click at [732, 220] on label "Cancel all future payments in this series" at bounding box center [728, 212] width 212 height 19
click at [618, 220] on input "Cancel all future payments in this series" at bounding box center [608, 212] width 19 height 19
radio input "true"
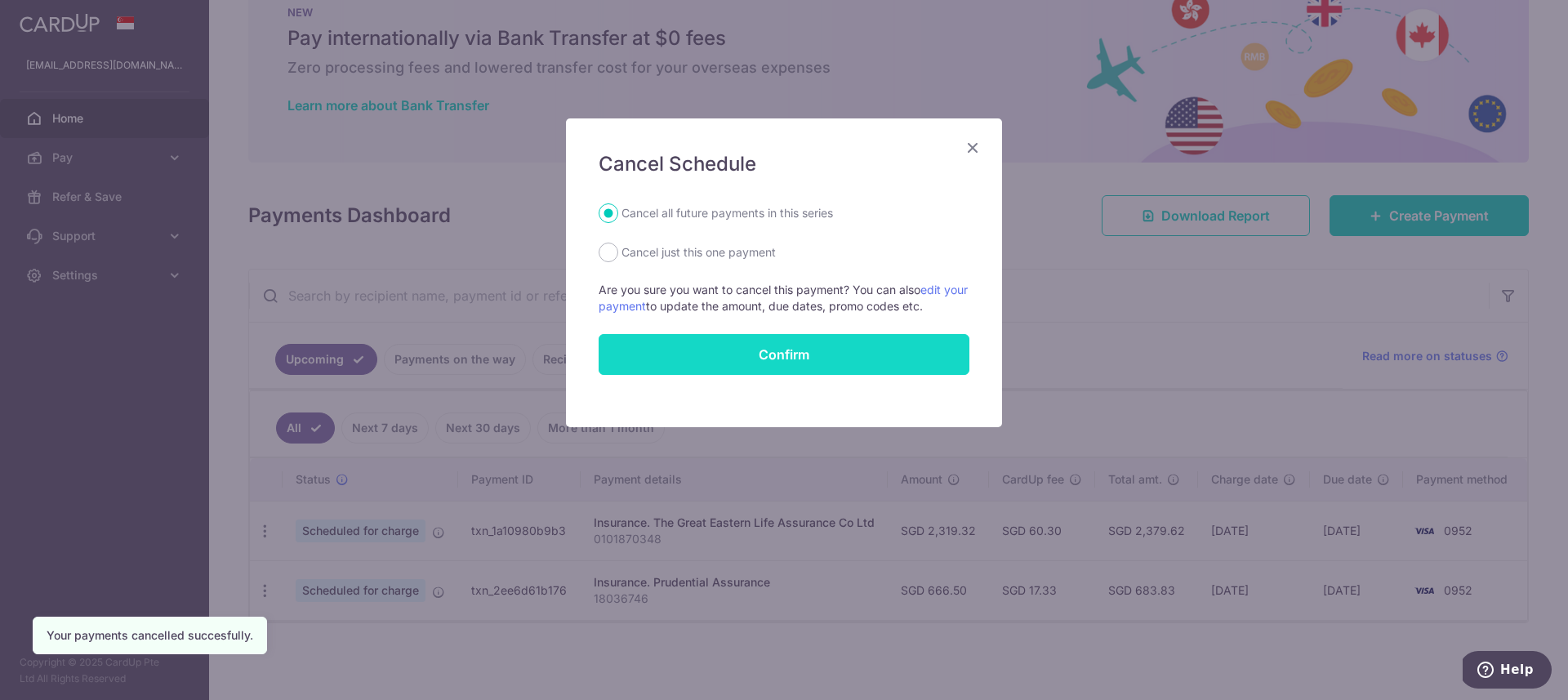
click at [761, 362] on button "Confirm" at bounding box center [784, 354] width 371 height 40
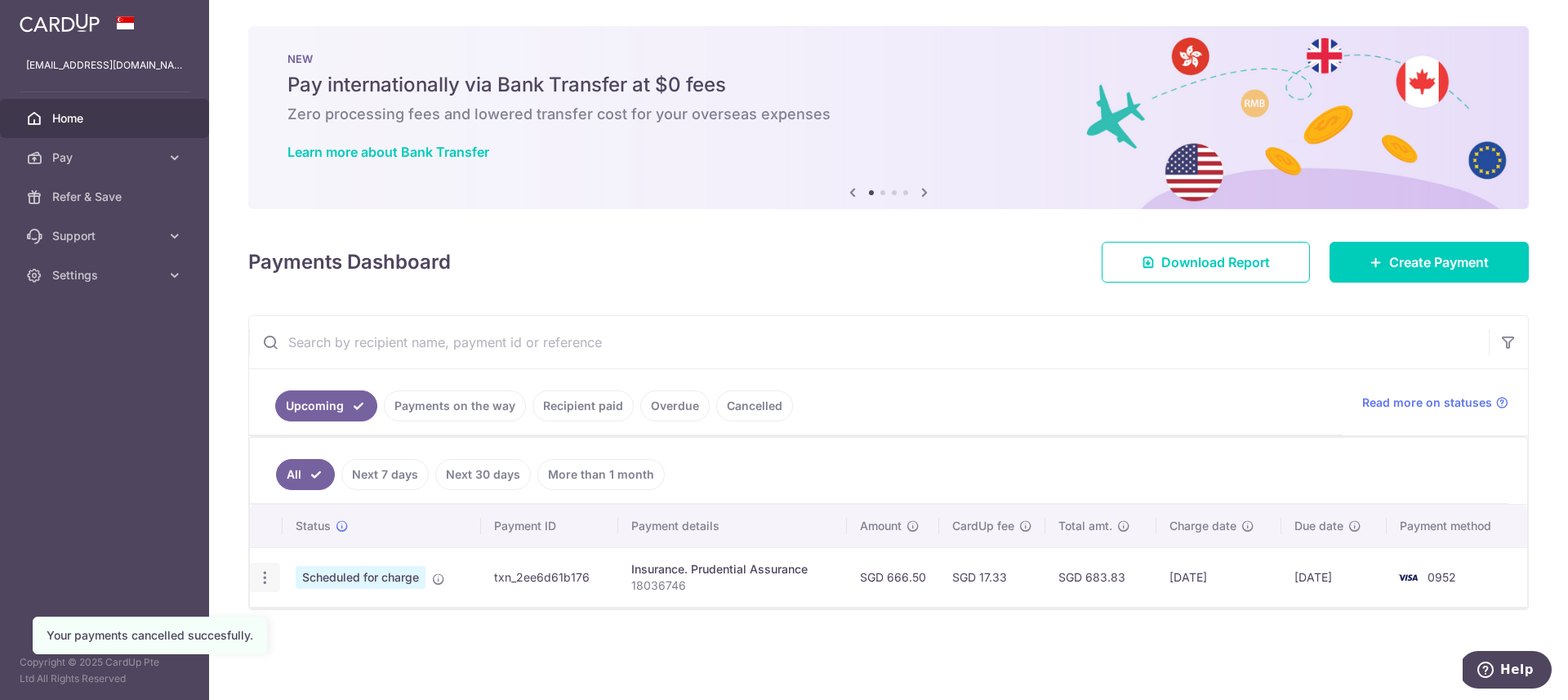
click at [266, 576] on icon "button" at bounding box center [265, 578] width 17 height 17
click at [335, 671] on span "Cancel payment" at bounding box center [352, 661] width 110 height 19
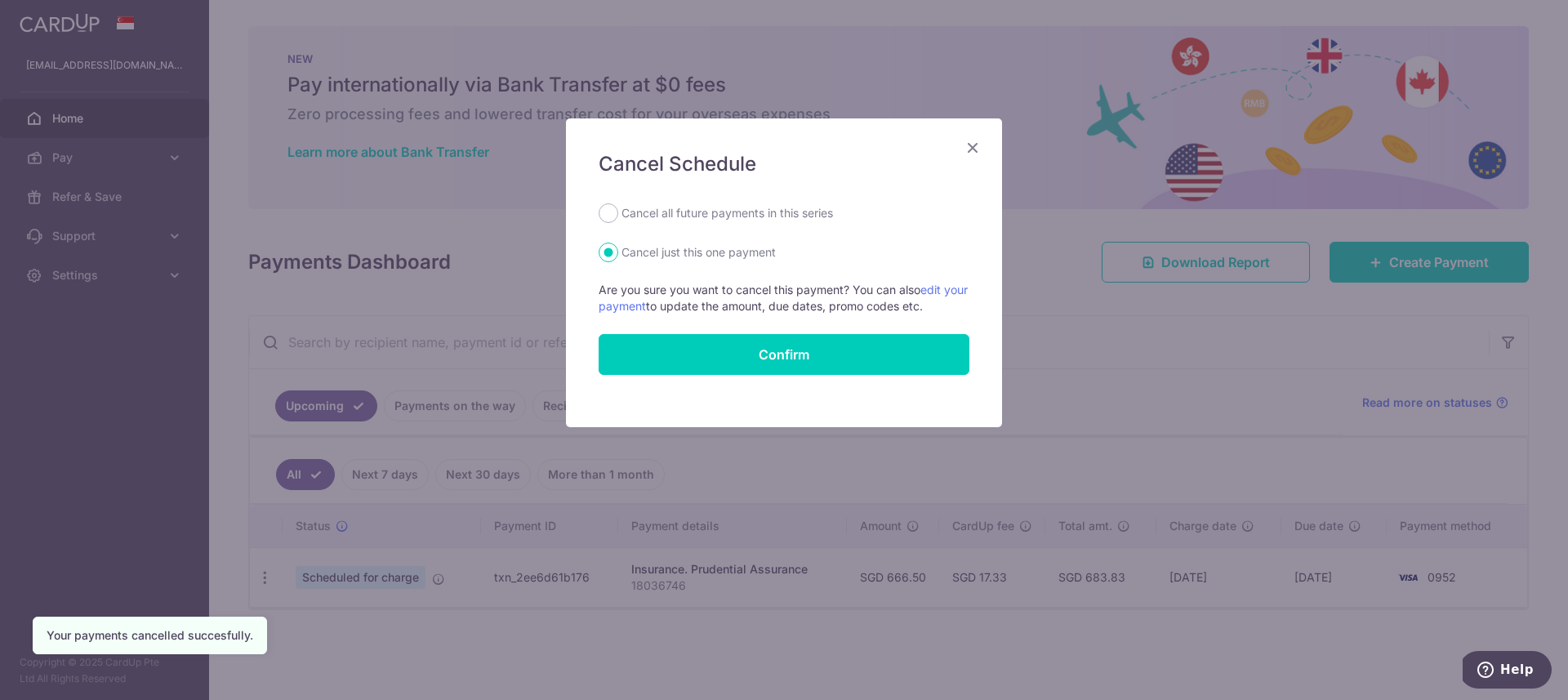
click at [768, 222] on label "Cancel all future payments in this series" at bounding box center [728, 212] width 212 height 19
click at [618, 222] on input "Cancel all future payments in this series" at bounding box center [608, 212] width 19 height 19
radio input "true"
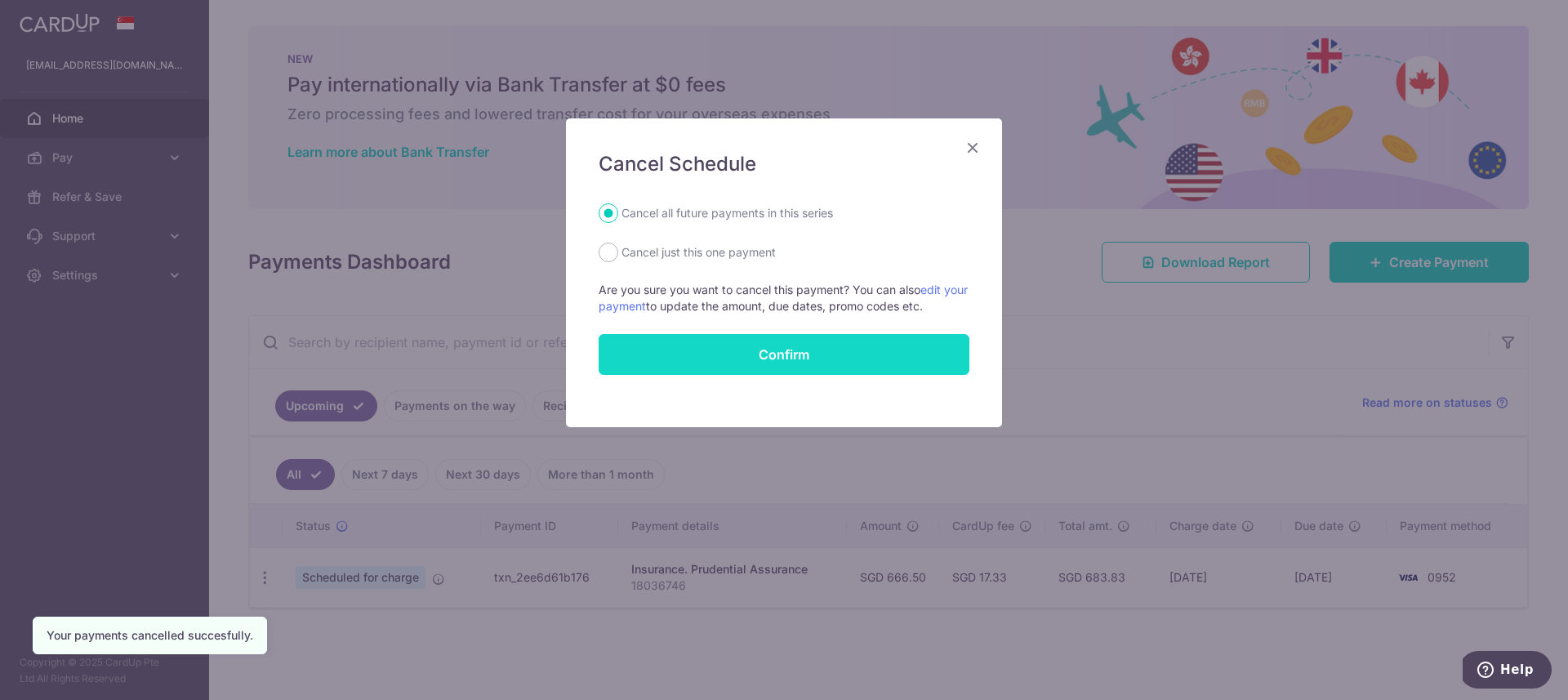
click at [784, 368] on button "Confirm" at bounding box center [784, 354] width 371 height 40
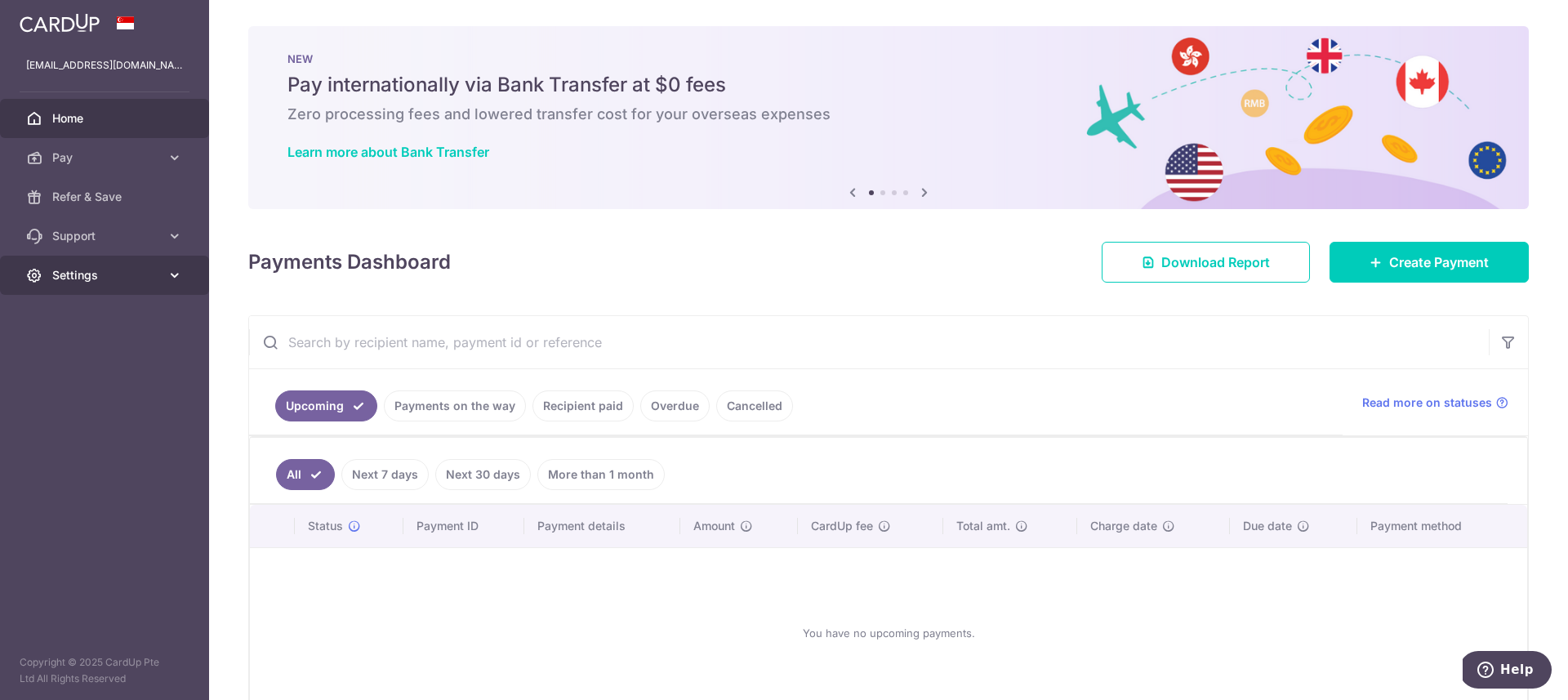
click at [126, 274] on span "Settings" at bounding box center [106, 275] width 108 height 17
click at [102, 316] on span "Account" at bounding box center [106, 315] width 108 height 17
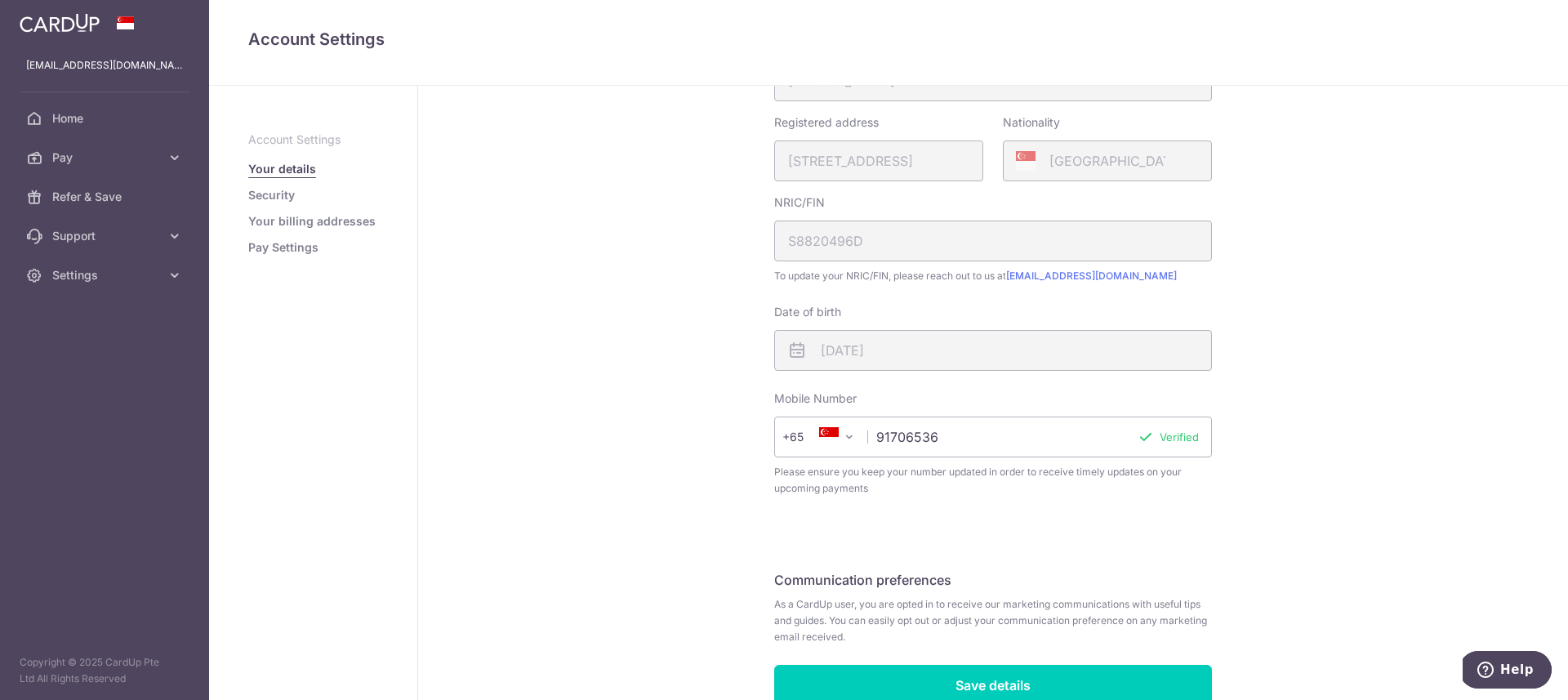
scroll to position [415, 0]
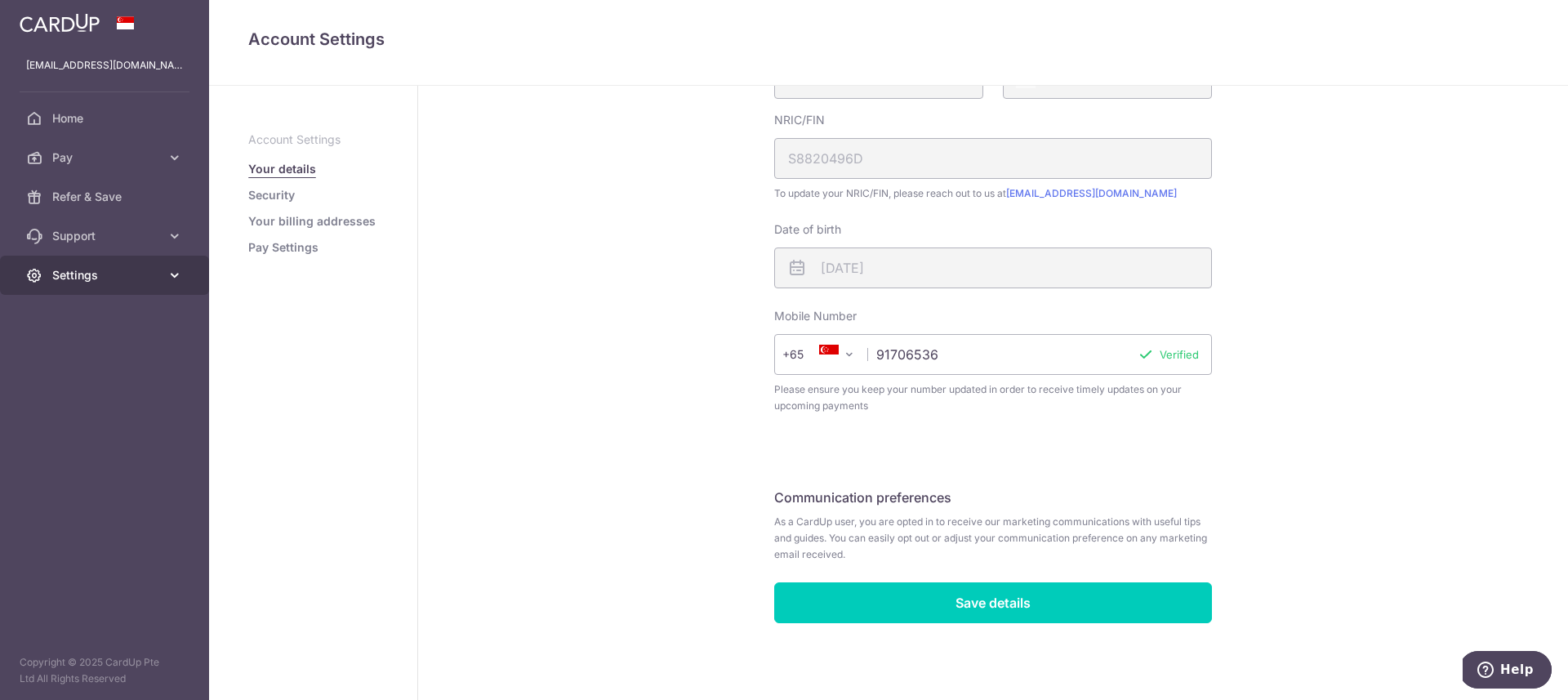
click at [62, 271] on span "Settings" at bounding box center [106, 275] width 108 height 17
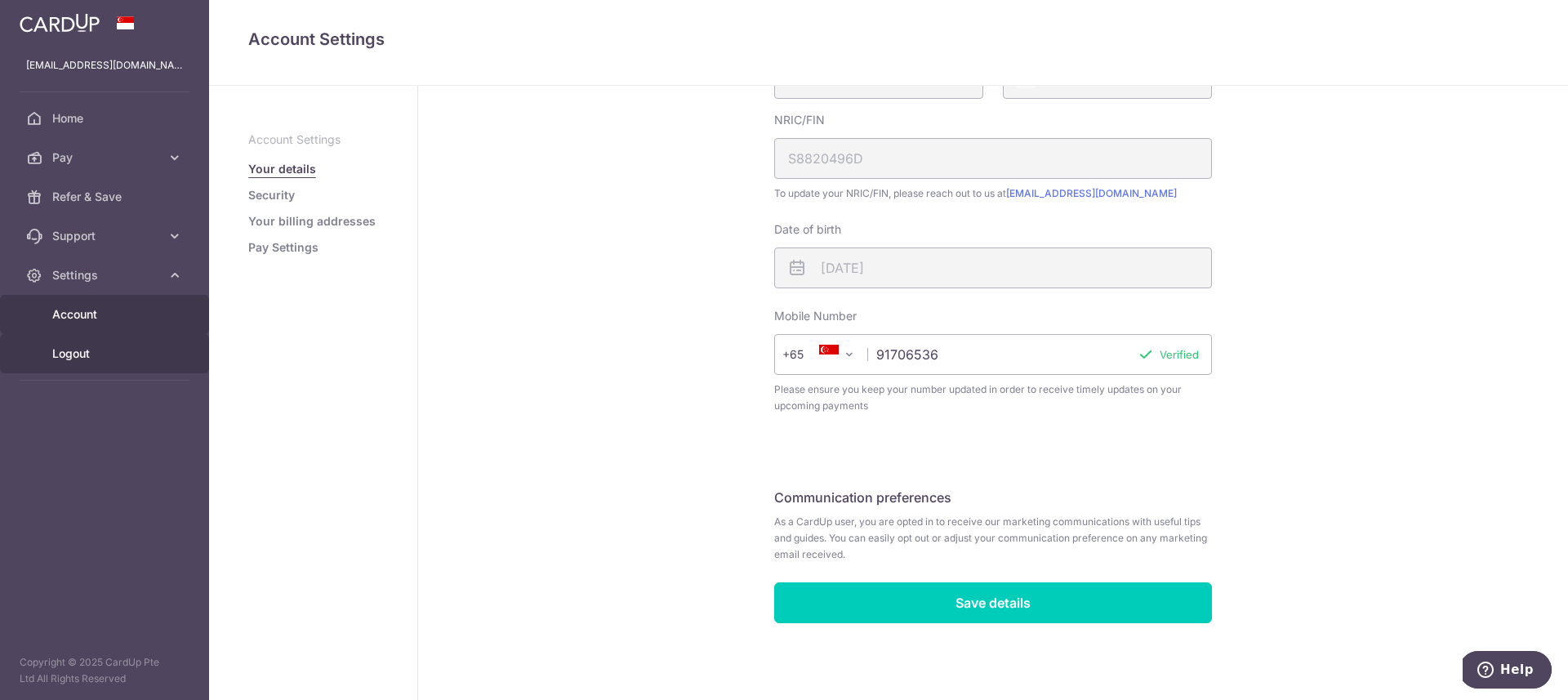
click at [68, 357] on span "Logout" at bounding box center [106, 353] width 108 height 17
